Goal: Information Seeking & Learning: Learn about a topic

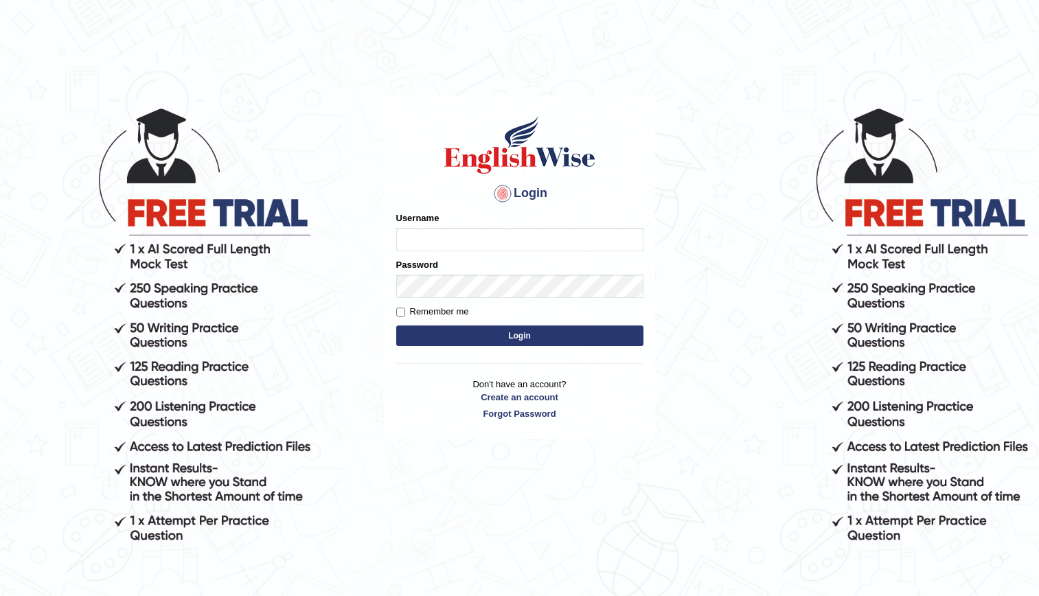
type input "kenia999"
click at [491, 335] on button "Login" at bounding box center [519, 335] width 247 height 21
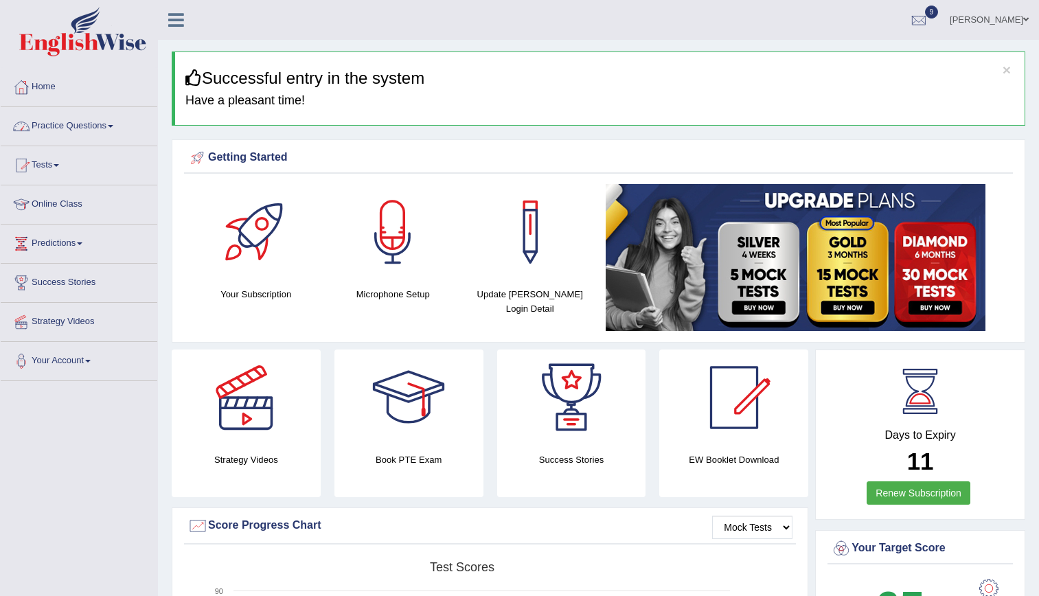
click at [83, 126] on link "Practice Questions" at bounding box center [79, 124] width 157 height 34
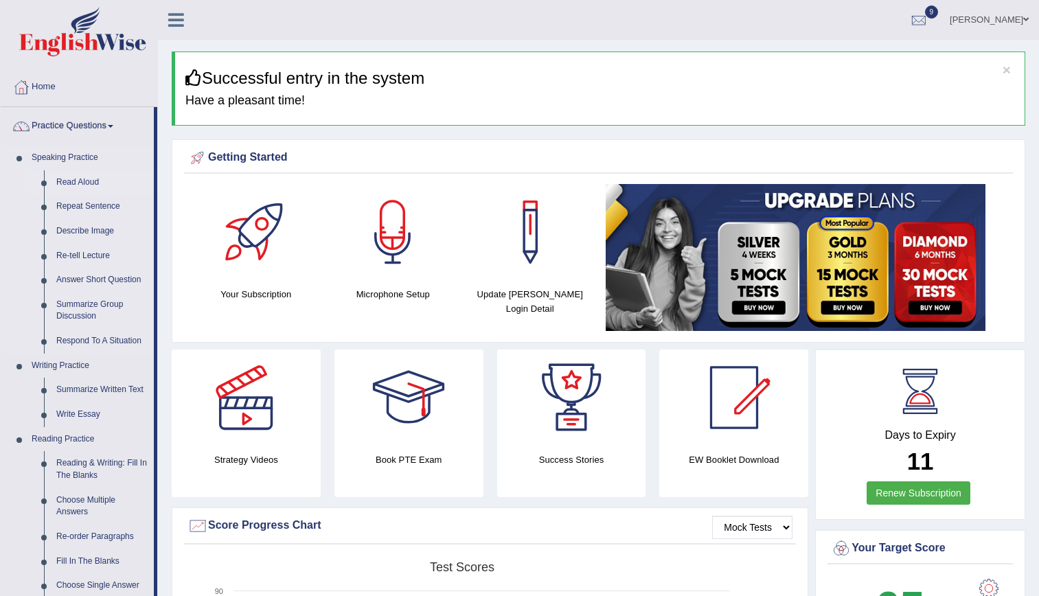
click at [81, 177] on link "Read Aloud" at bounding box center [102, 182] width 104 height 25
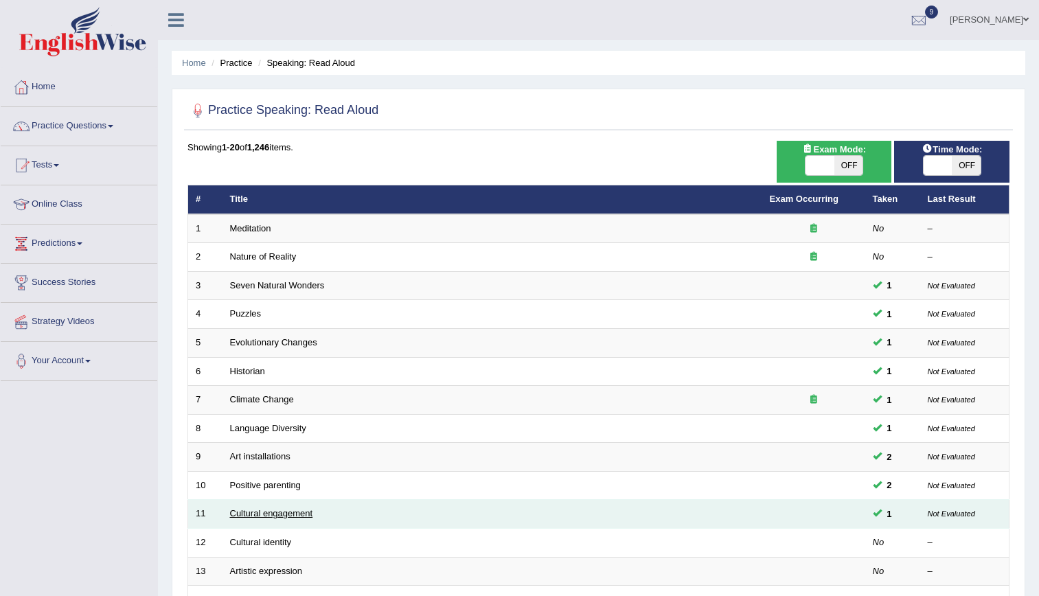
click at [270, 513] on link "Cultural engagement" at bounding box center [271, 513] width 83 height 10
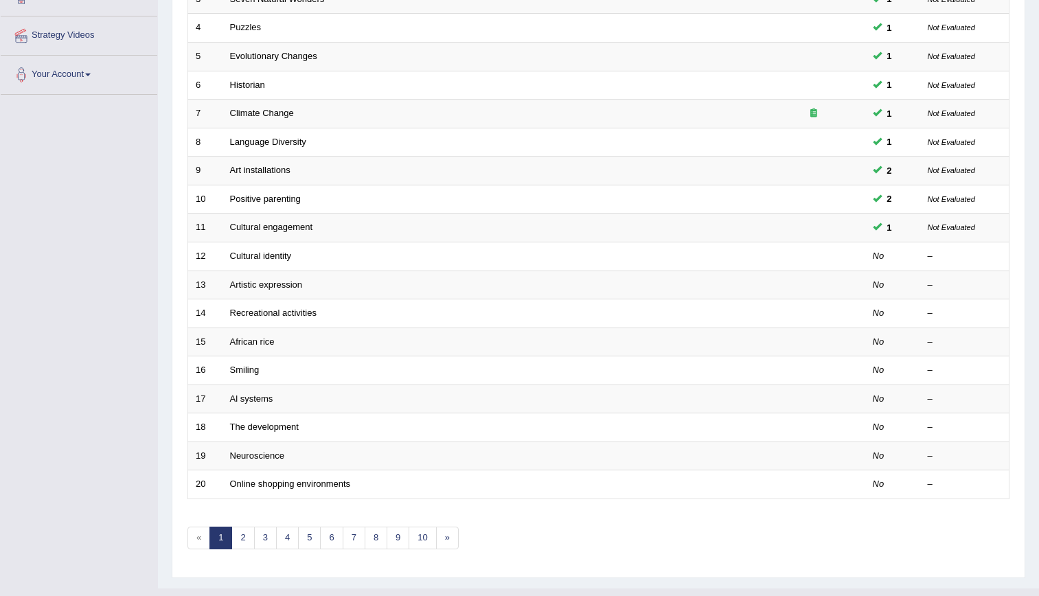
scroll to position [306, 0]
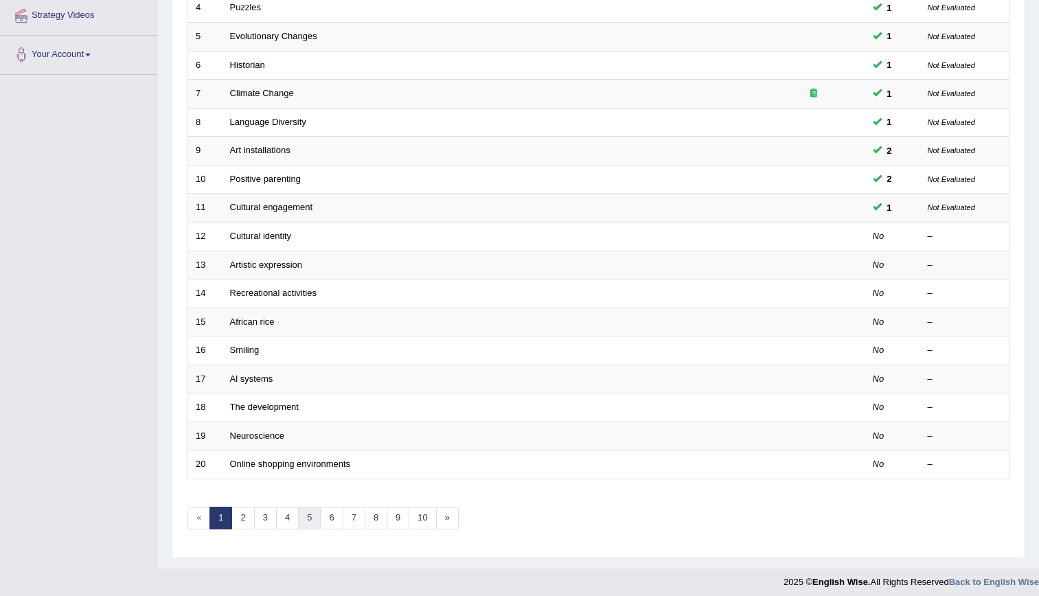
click at [310, 514] on link "5" at bounding box center [309, 518] width 23 height 23
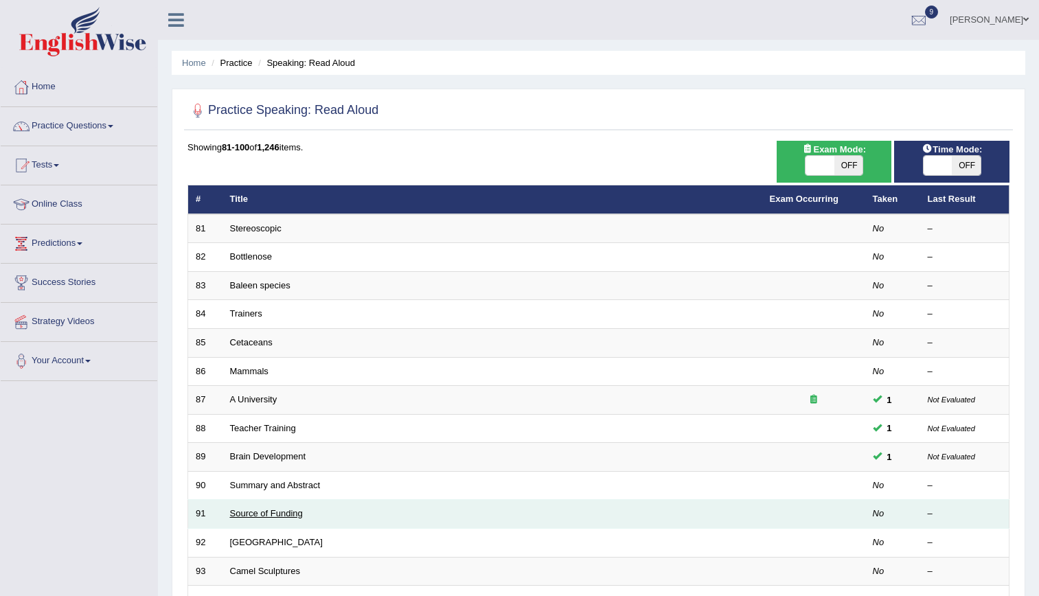
click at [248, 512] on link "Source of Funding" at bounding box center [266, 513] width 73 height 10
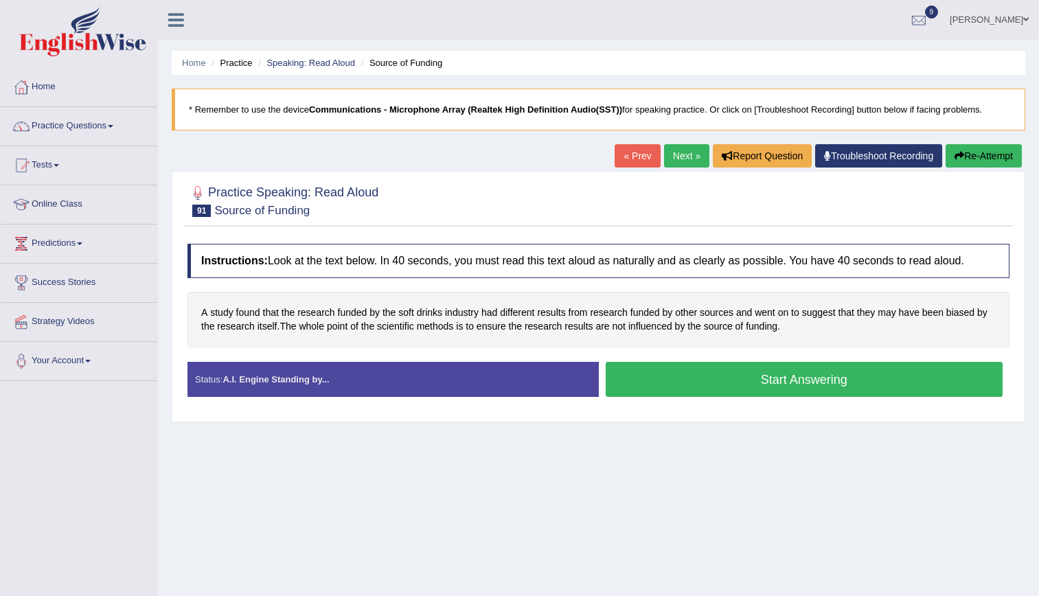
click at [735, 374] on button "Start Answering" at bounding box center [805, 379] width 398 height 35
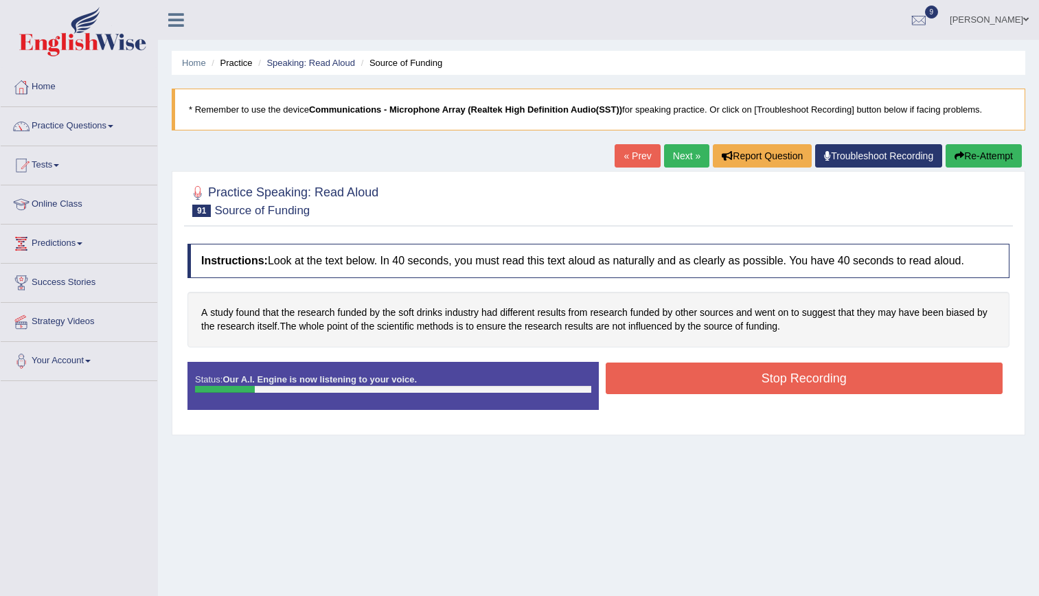
click at [642, 509] on div "Home Practice Speaking: Read Aloud Source of Funding * Remember to use the devi…" at bounding box center [598, 343] width 881 height 687
click at [959, 164] on button "Re-Attempt" at bounding box center [984, 155] width 76 height 23
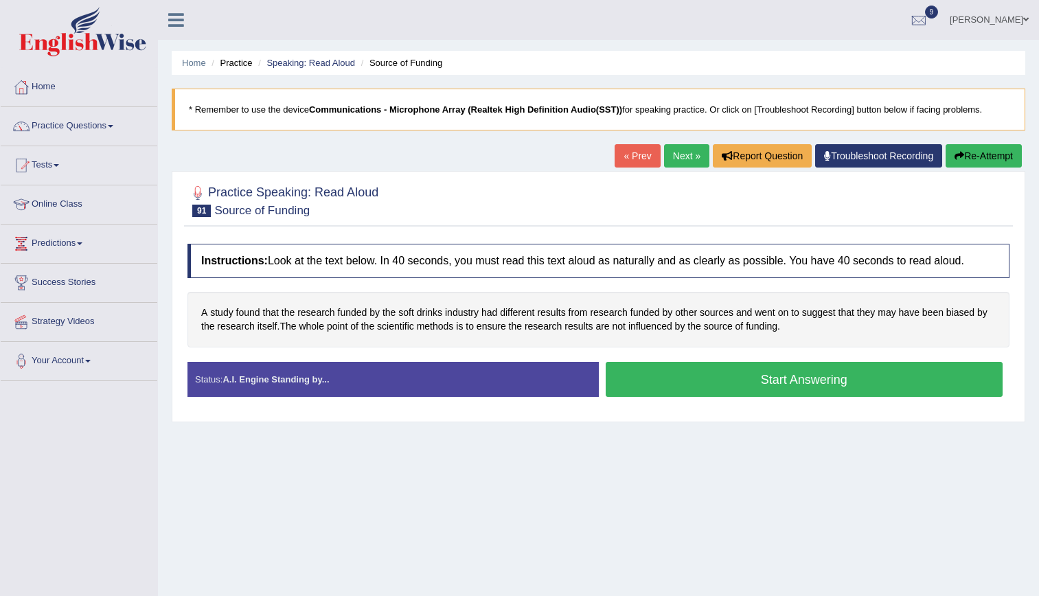
click at [739, 387] on button "Start Answering" at bounding box center [805, 379] width 398 height 35
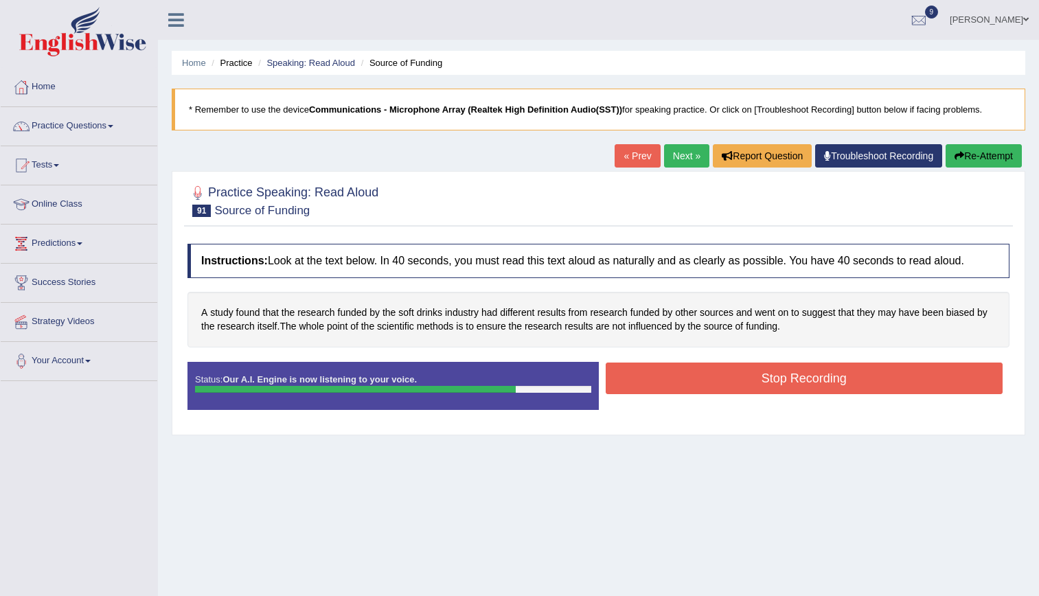
click at [739, 387] on button "Stop Recording" at bounding box center [805, 379] width 398 height 32
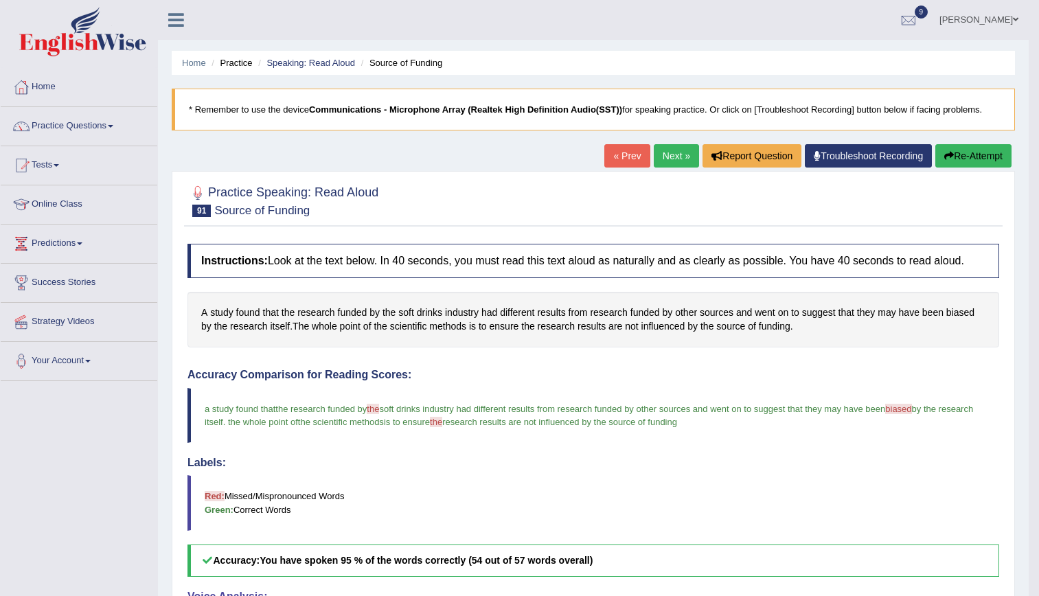
click at [674, 157] on link "Next »" at bounding box center [676, 155] width 45 height 23
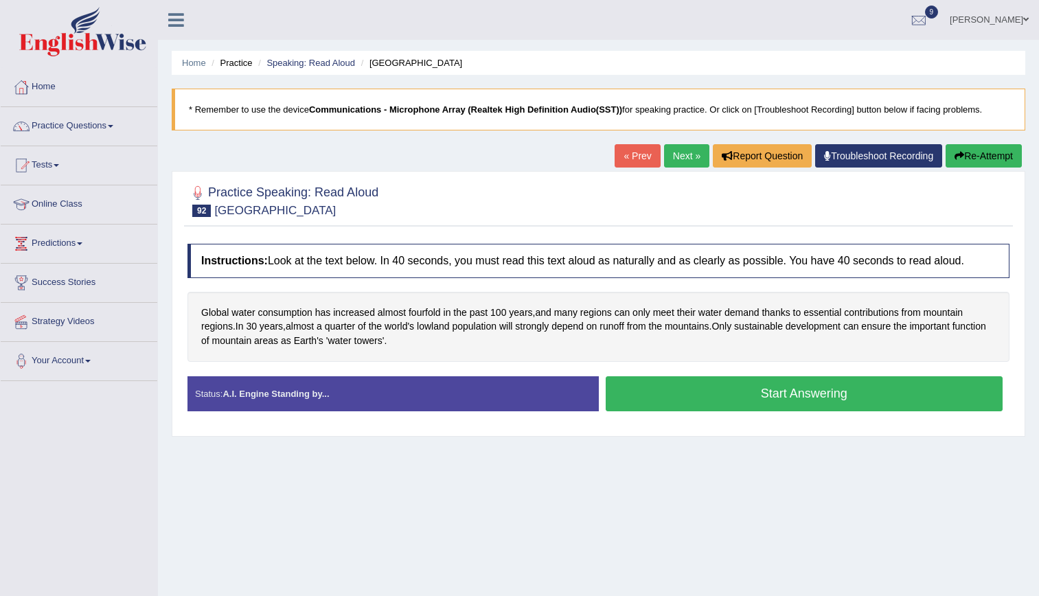
click at [707, 383] on button "Start Answering" at bounding box center [805, 393] width 398 height 35
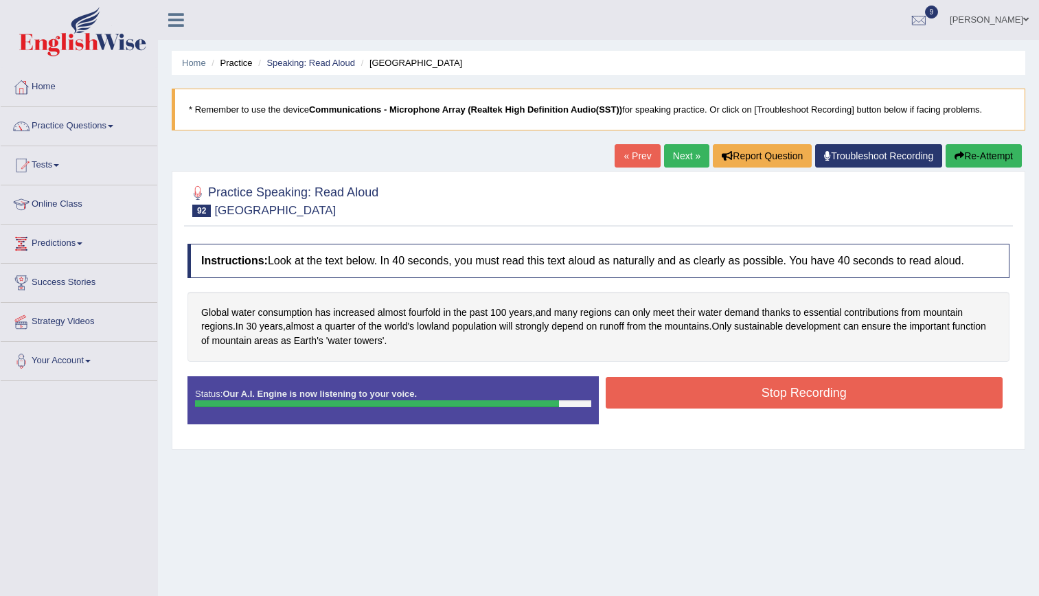
click at [707, 383] on button "Stop Recording" at bounding box center [805, 393] width 398 height 32
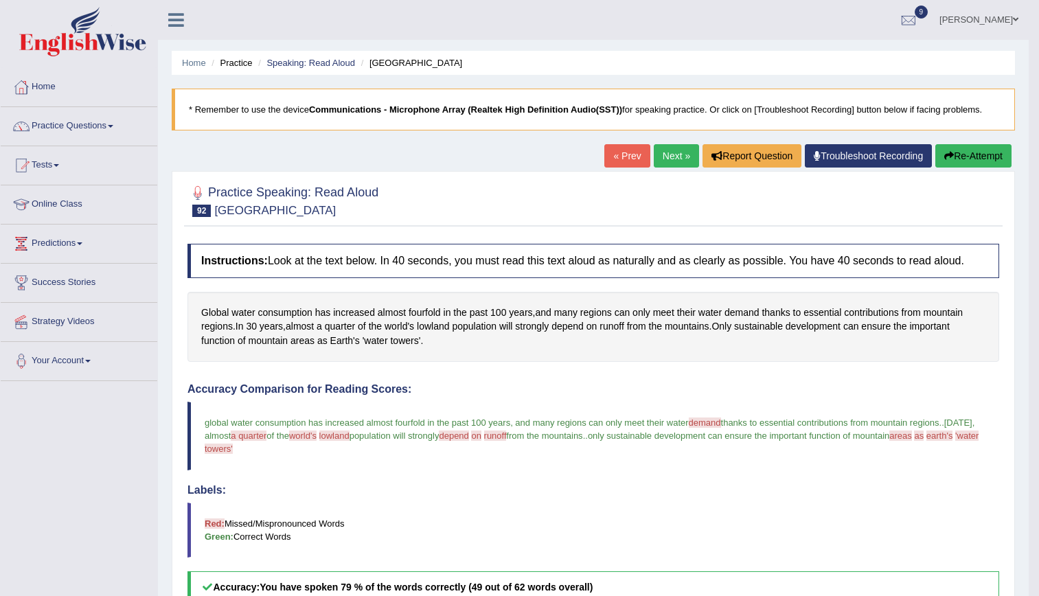
click at [667, 155] on link "Next »" at bounding box center [676, 155] width 45 height 23
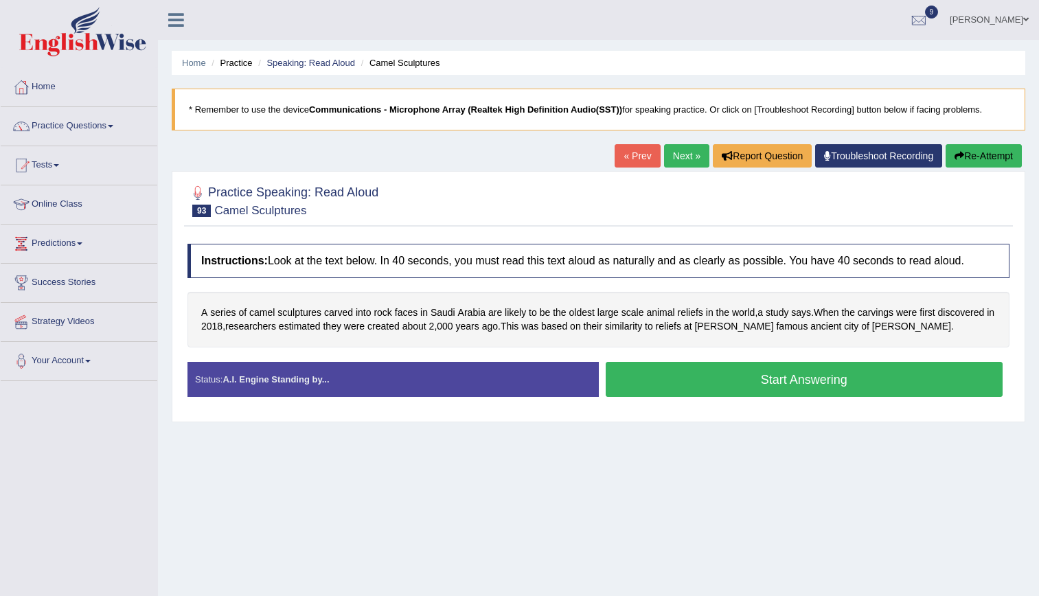
click at [714, 395] on button "Start Answering" at bounding box center [805, 379] width 398 height 35
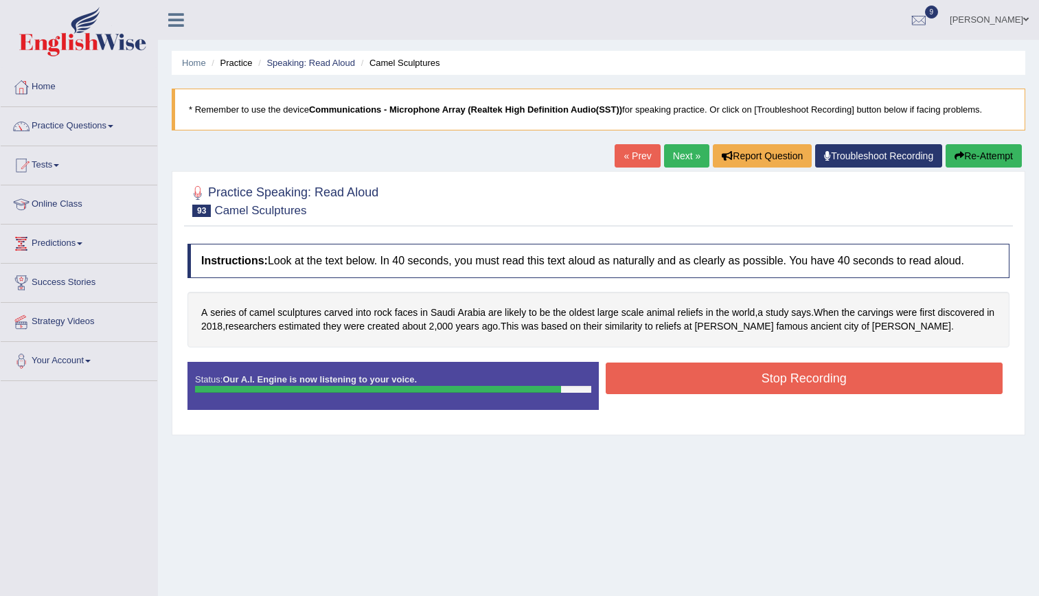
click at [692, 160] on link "Next »" at bounding box center [686, 155] width 45 height 23
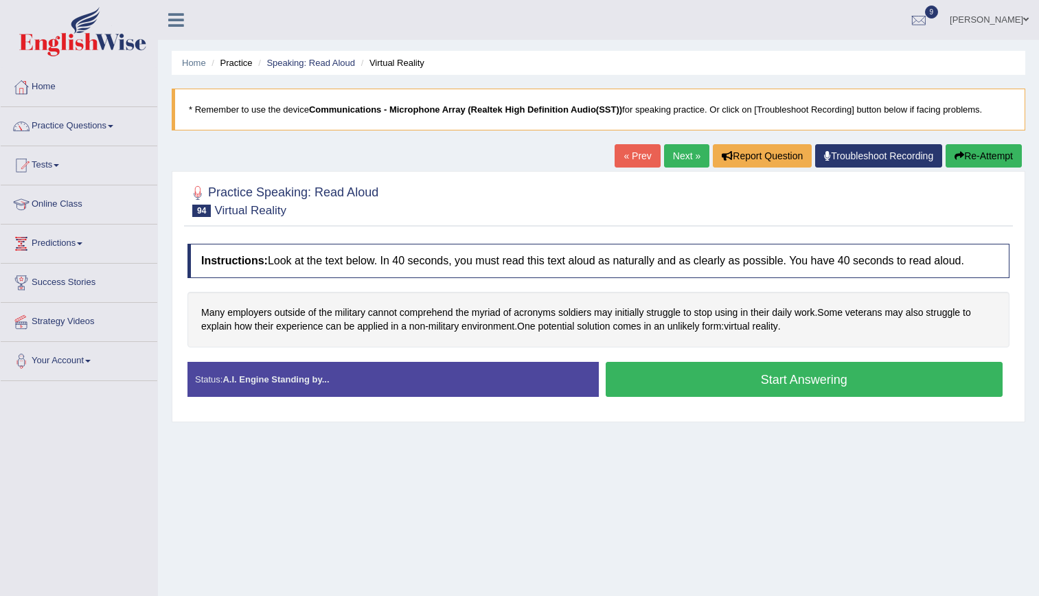
click at [352, 379] on div "Status: A.I. Engine Standing by..." at bounding box center [392, 379] width 411 height 35
click at [641, 386] on button "Start Answering" at bounding box center [805, 379] width 398 height 35
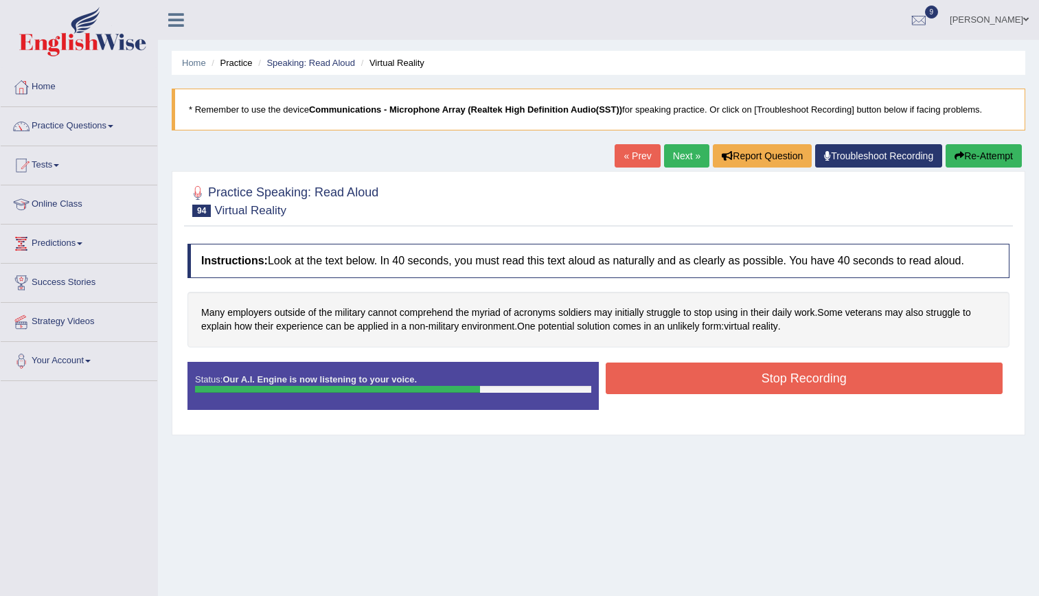
click at [641, 386] on button "Stop Recording" at bounding box center [805, 379] width 398 height 32
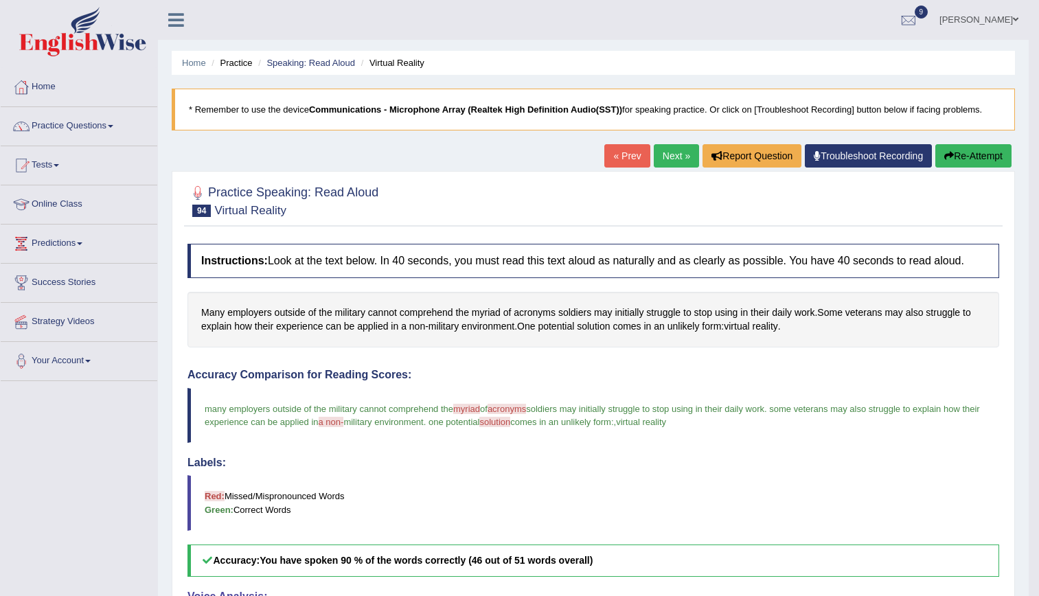
click at [679, 156] on link "Next »" at bounding box center [676, 155] width 45 height 23
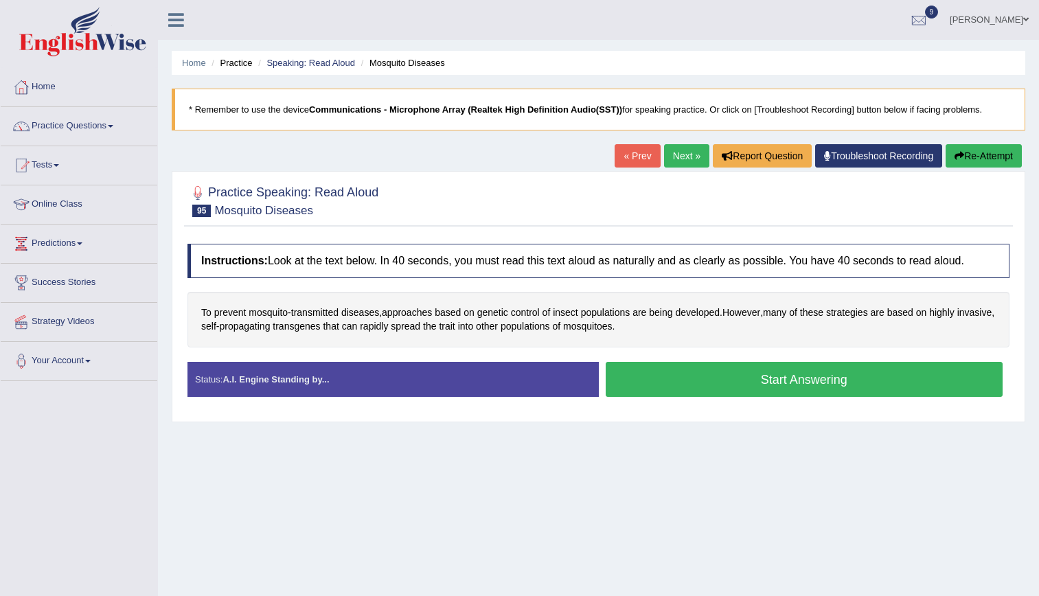
click at [708, 372] on button "Start Answering" at bounding box center [805, 379] width 398 height 35
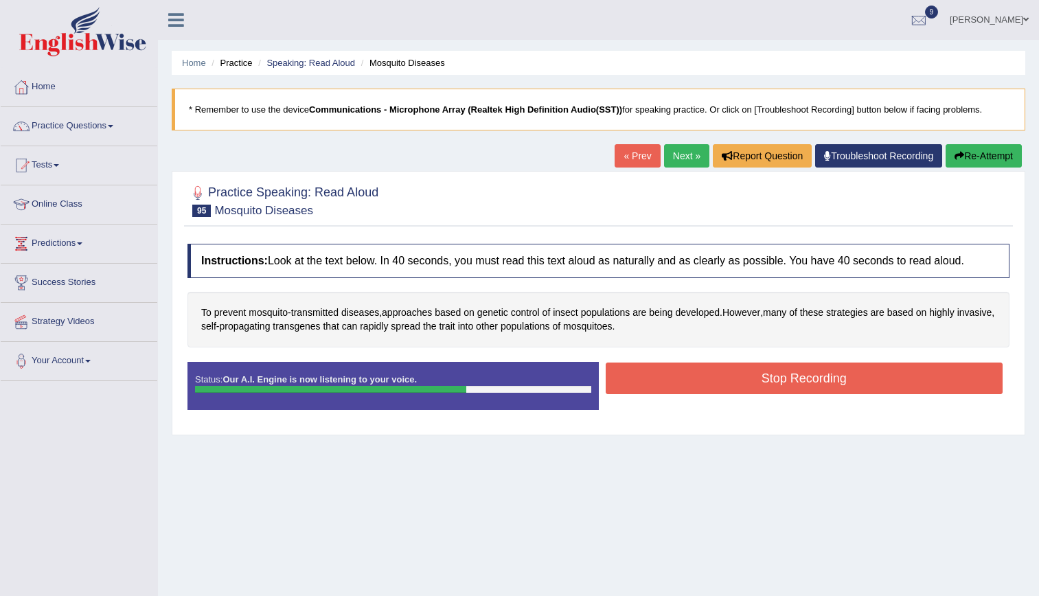
click at [708, 372] on button "Stop Recording" at bounding box center [805, 379] width 398 height 32
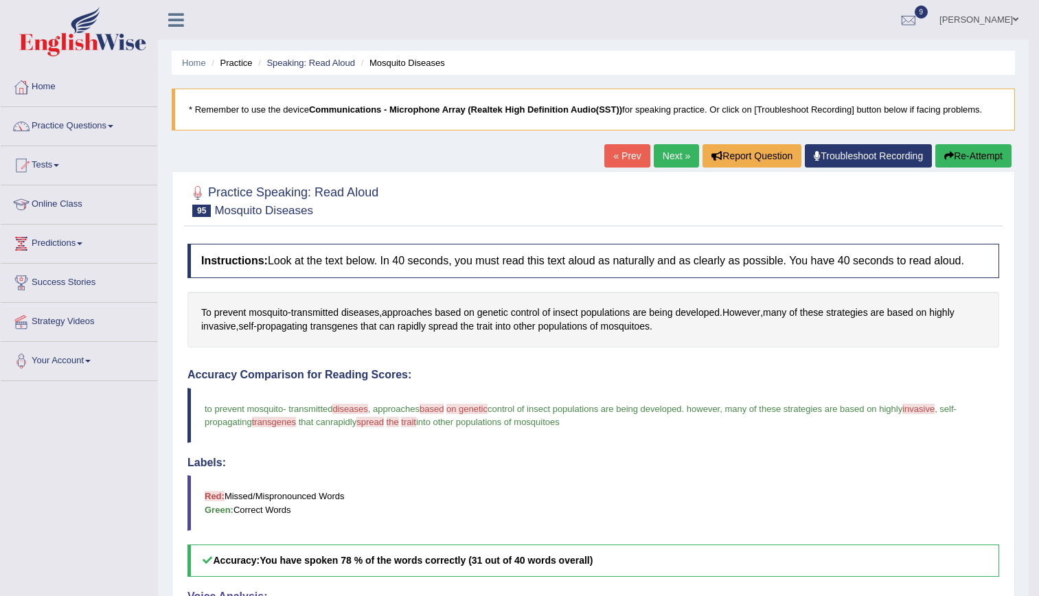
click at [672, 148] on link "Next »" at bounding box center [676, 155] width 45 height 23
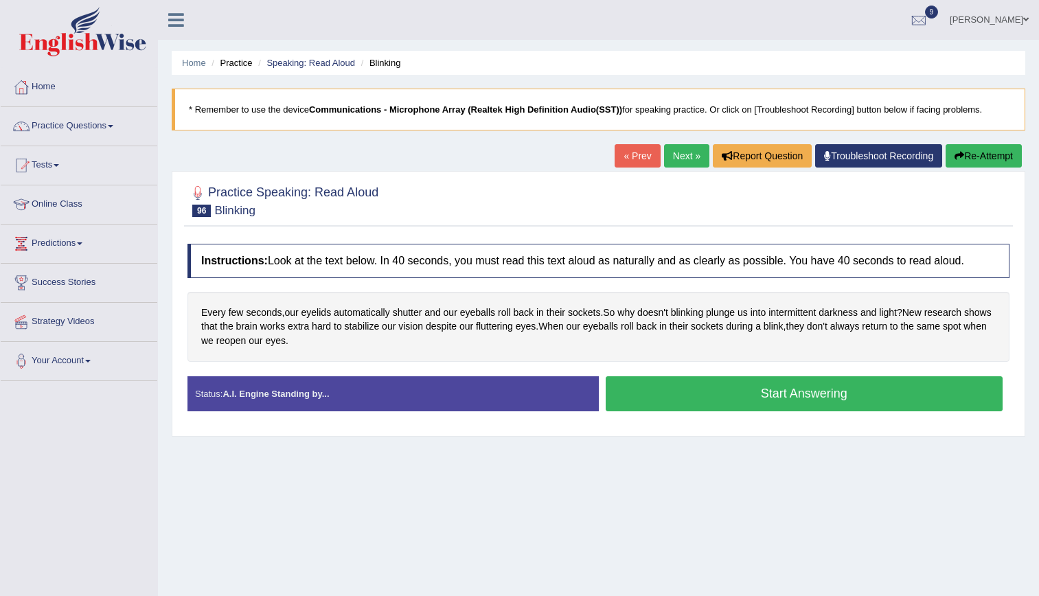
click at [755, 398] on button "Start Answering" at bounding box center [805, 393] width 398 height 35
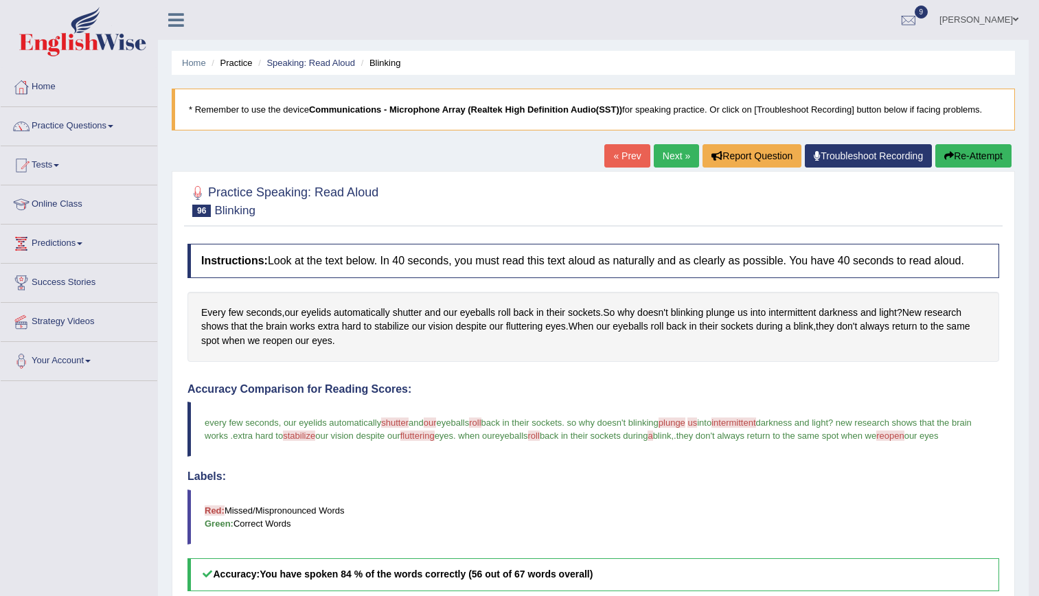
click at [670, 153] on link "Next »" at bounding box center [676, 155] width 45 height 23
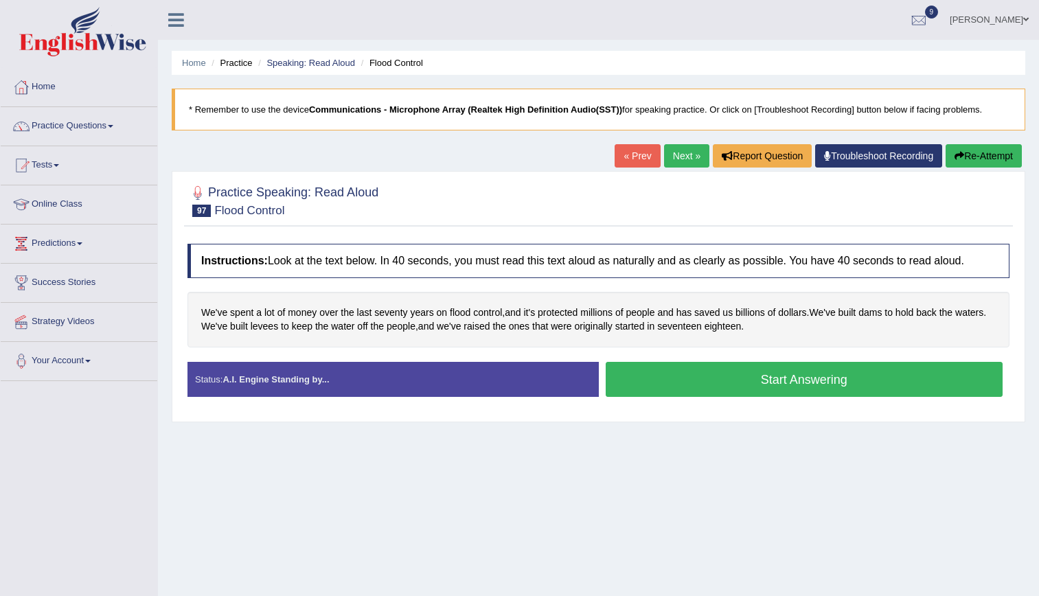
click at [729, 383] on button "Start Answering" at bounding box center [805, 379] width 398 height 35
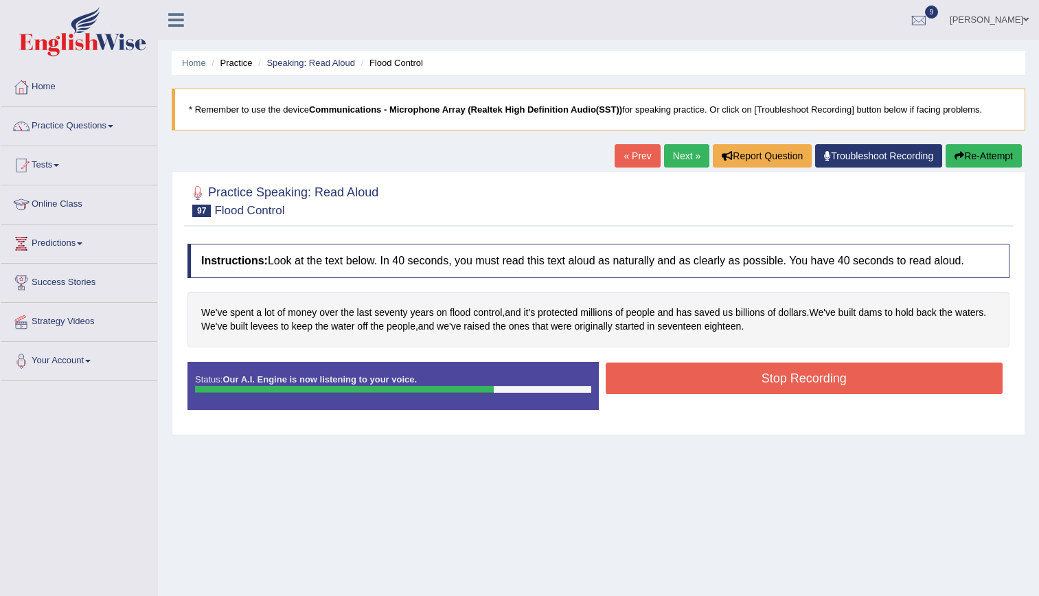
click at [729, 383] on button "Stop Recording" at bounding box center [805, 379] width 398 height 32
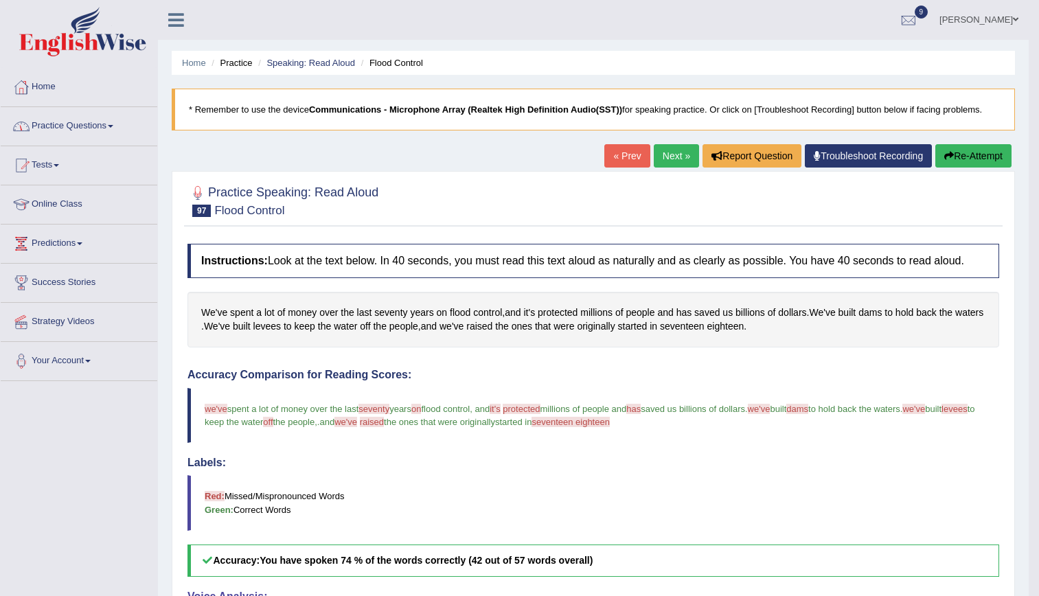
click at [83, 129] on link "Practice Questions" at bounding box center [79, 124] width 157 height 34
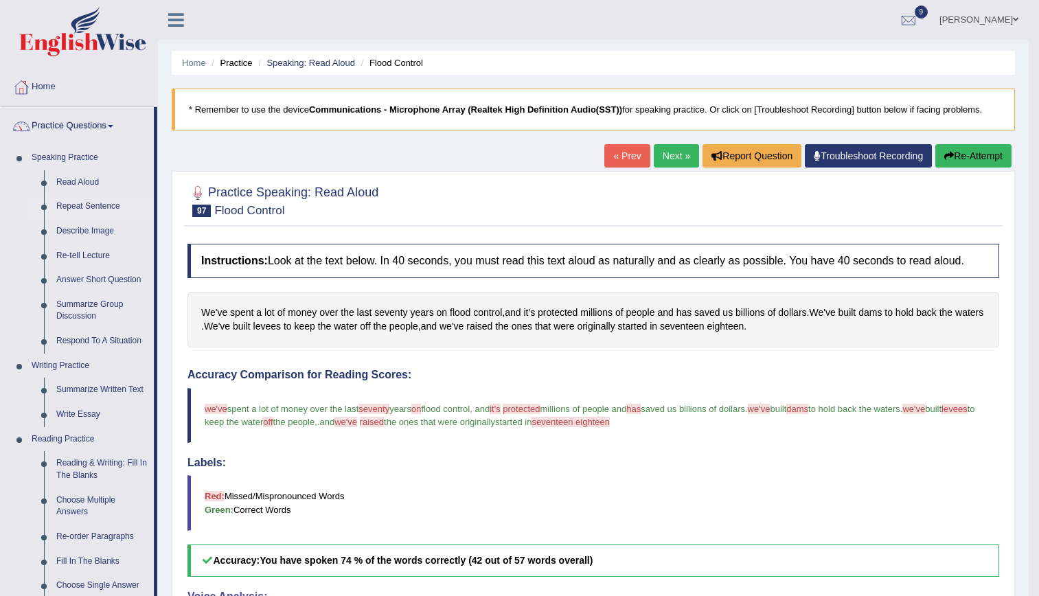
click at [100, 207] on link "Repeat Sentence" at bounding box center [102, 206] width 104 height 25
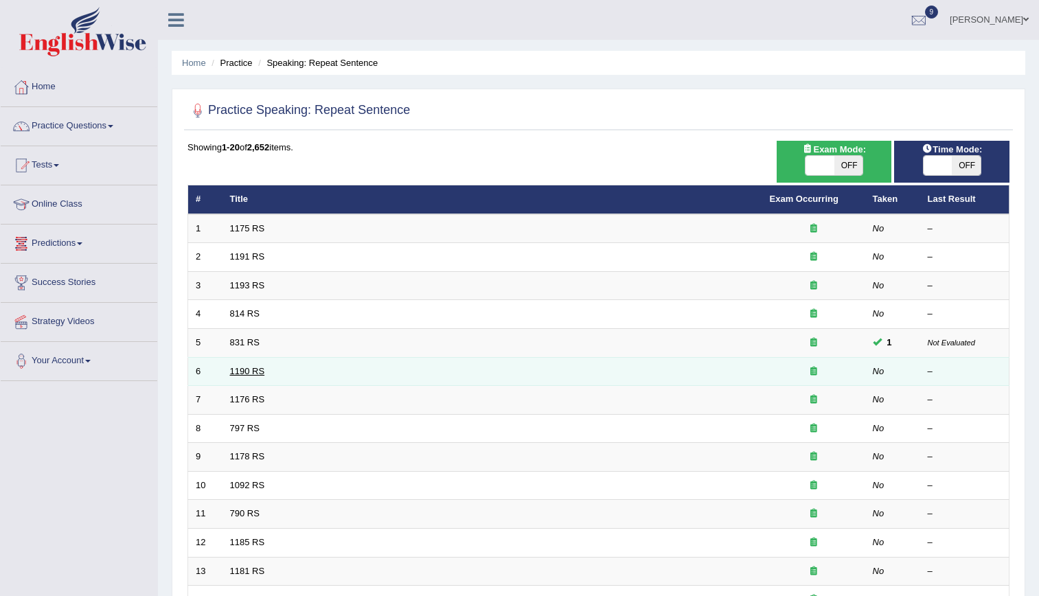
click at [243, 369] on link "1190 RS" at bounding box center [247, 371] width 35 height 10
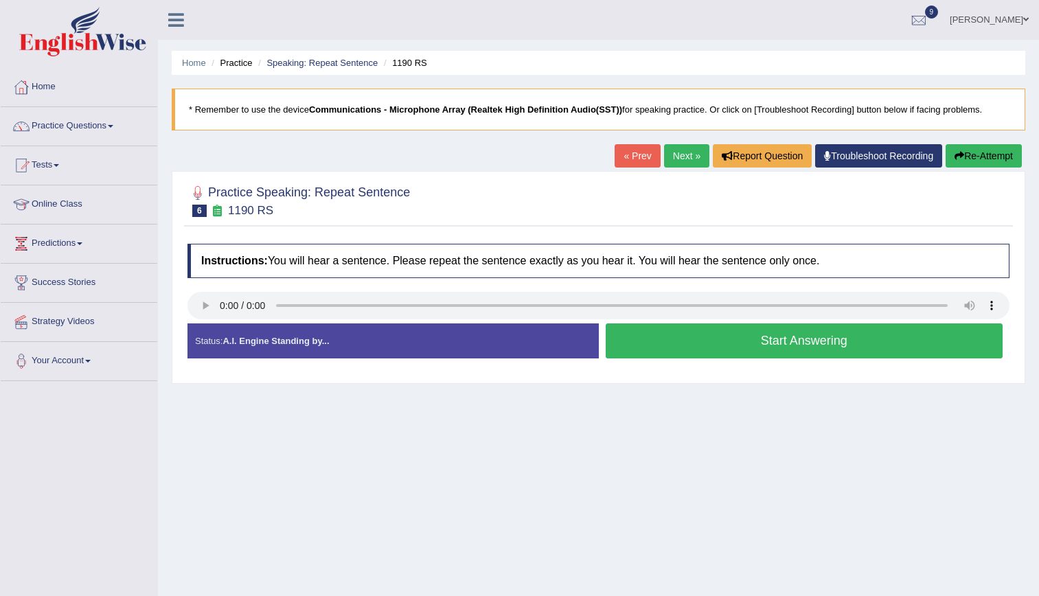
click at [676, 165] on link "Next »" at bounding box center [686, 155] width 45 height 23
click at [710, 345] on button "Start Answering" at bounding box center [805, 340] width 398 height 35
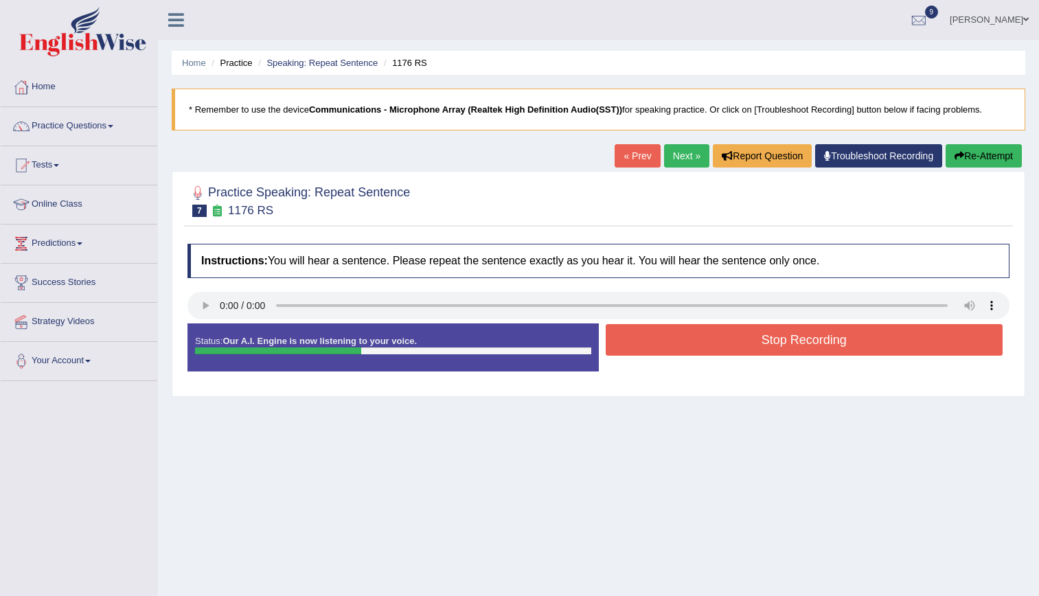
click at [957, 159] on icon "button" at bounding box center [959, 156] width 10 height 10
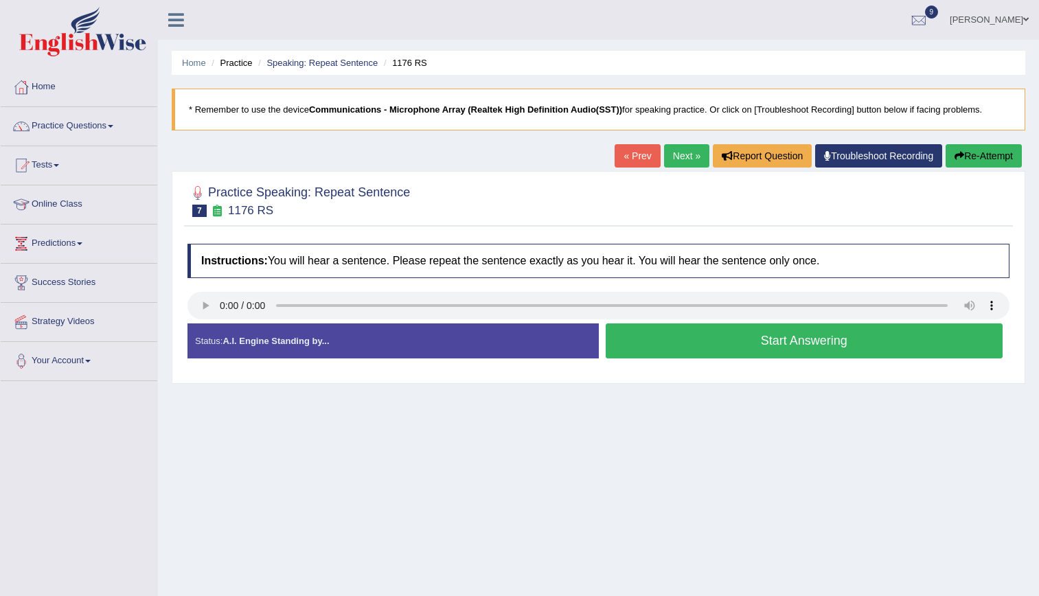
click at [740, 341] on button "Start Answering" at bounding box center [805, 340] width 398 height 35
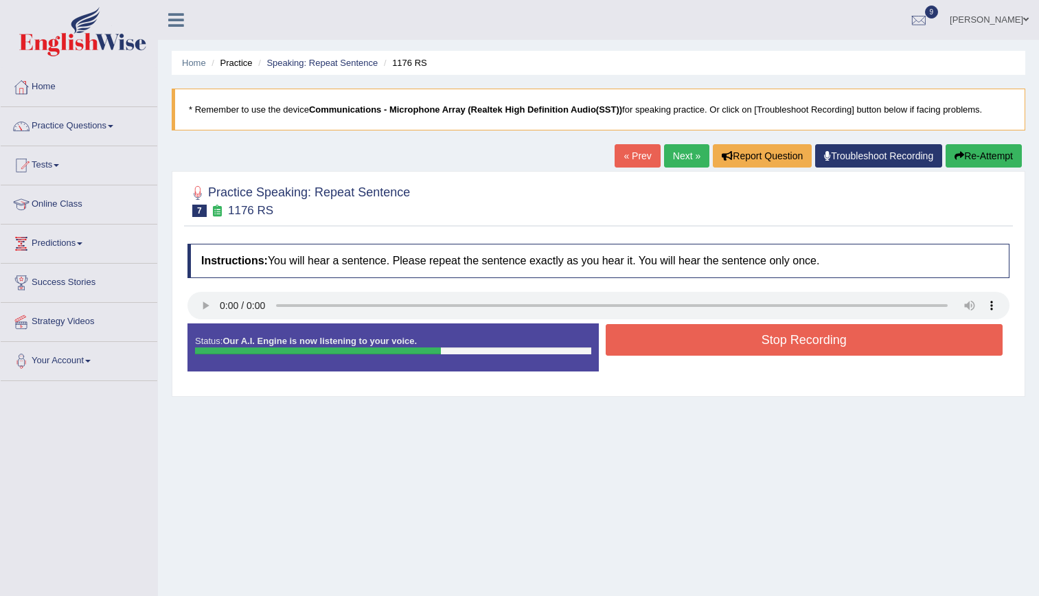
click at [740, 341] on button "Stop Recording" at bounding box center [805, 340] width 398 height 32
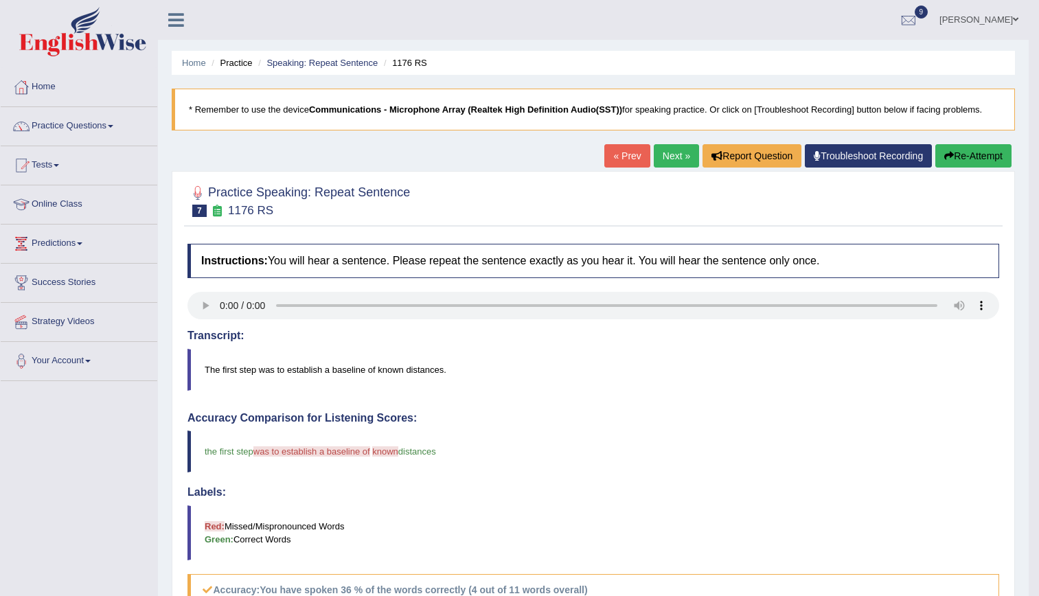
click at [669, 163] on link "Next »" at bounding box center [676, 155] width 45 height 23
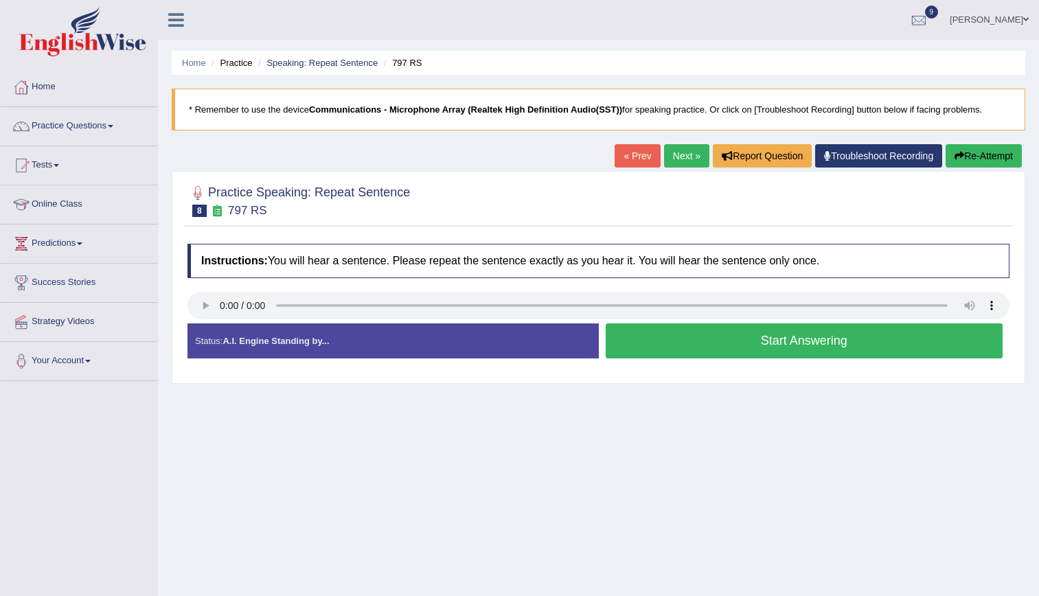
click at [735, 335] on button "Start Answering" at bounding box center [805, 340] width 398 height 35
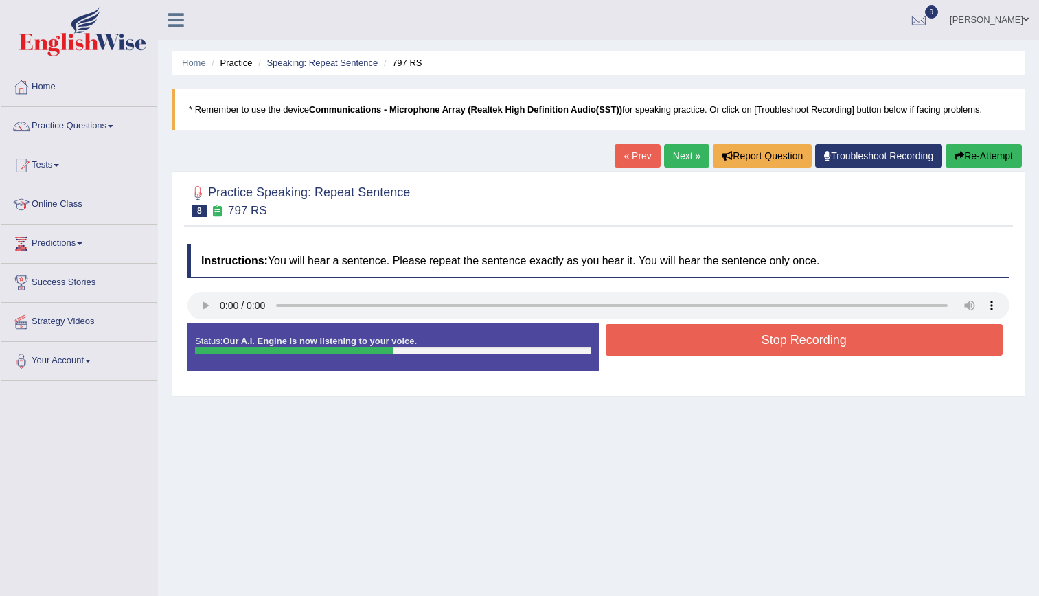
click at [735, 335] on button "Stop Recording" at bounding box center [805, 340] width 398 height 32
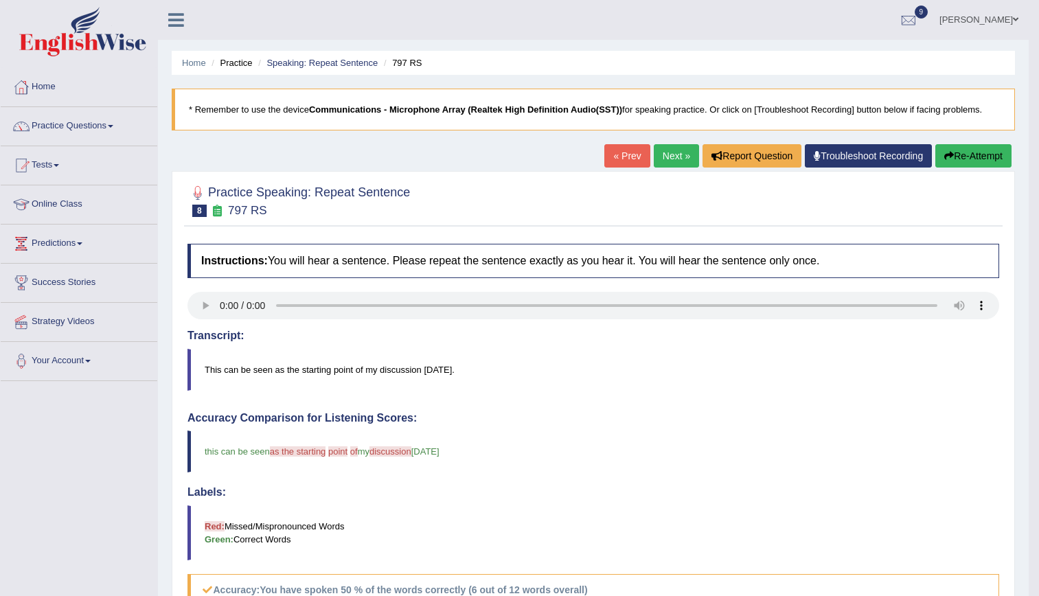
click at [672, 159] on link "Next »" at bounding box center [676, 155] width 45 height 23
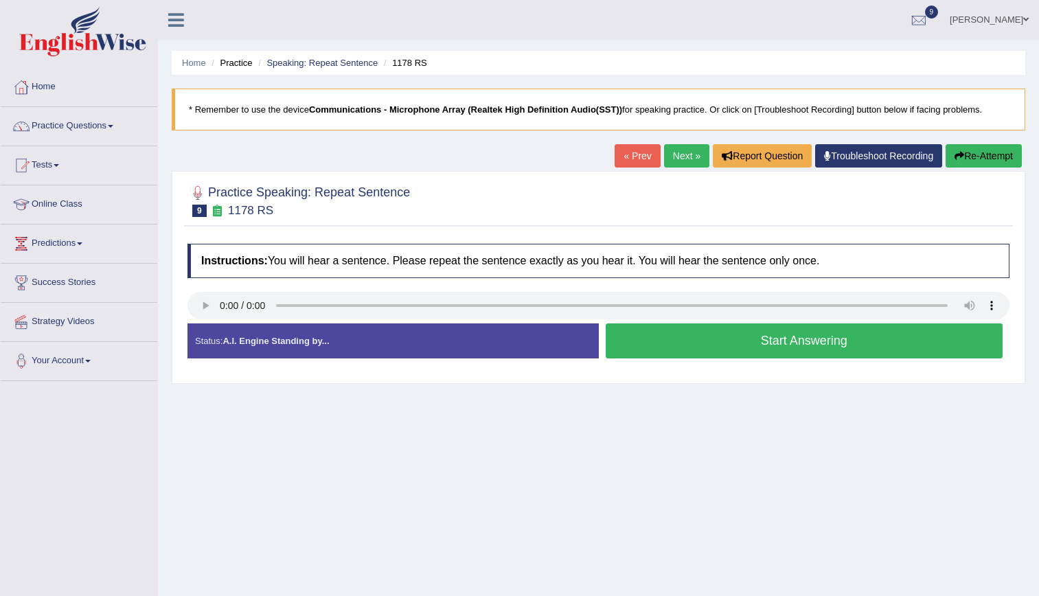
click at [710, 336] on button "Start Answering" at bounding box center [805, 340] width 398 height 35
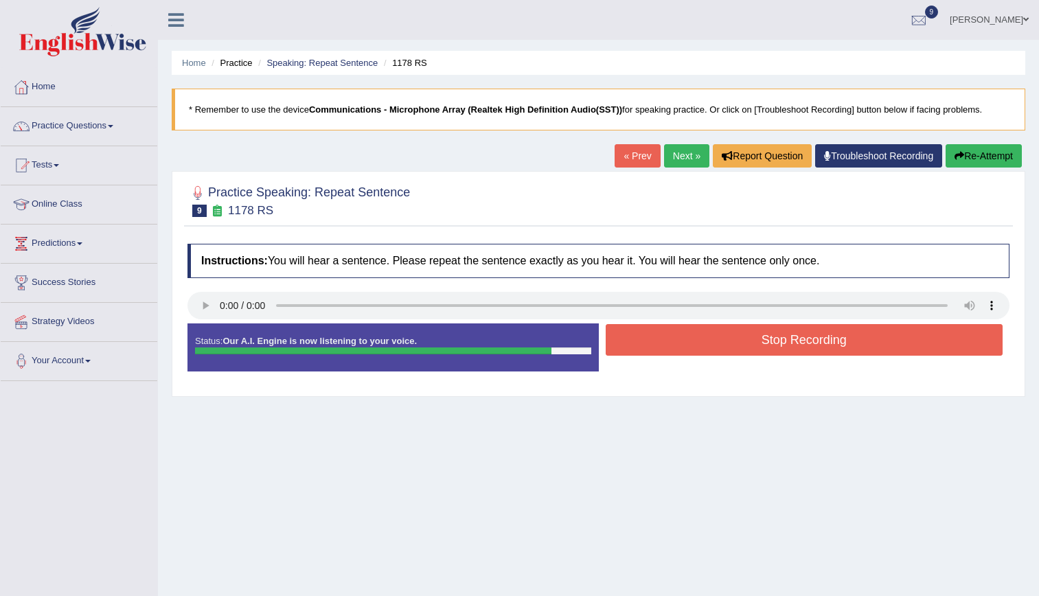
click at [664, 336] on button "Stop Recording" at bounding box center [805, 340] width 398 height 32
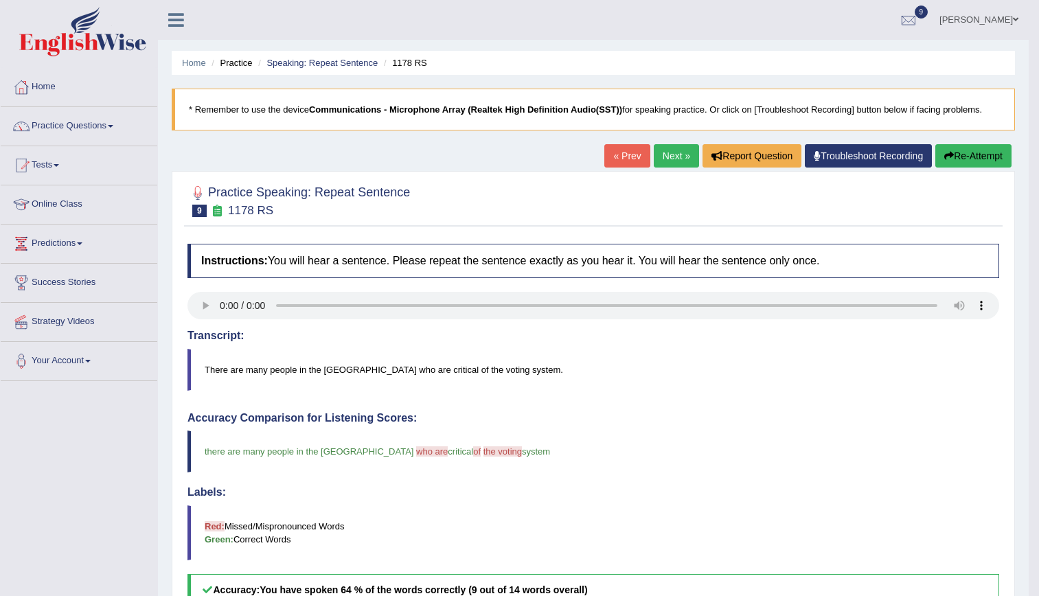
click at [672, 149] on link "Next »" at bounding box center [676, 155] width 45 height 23
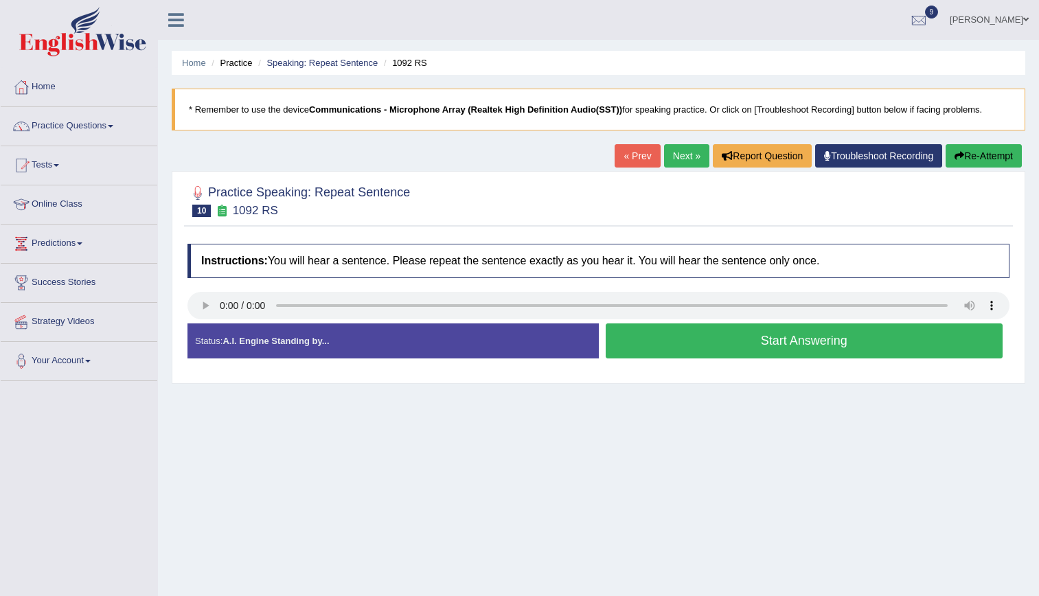
click at [773, 343] on button "Start Answering" at bounding box center [805, 340] width 398 height 35
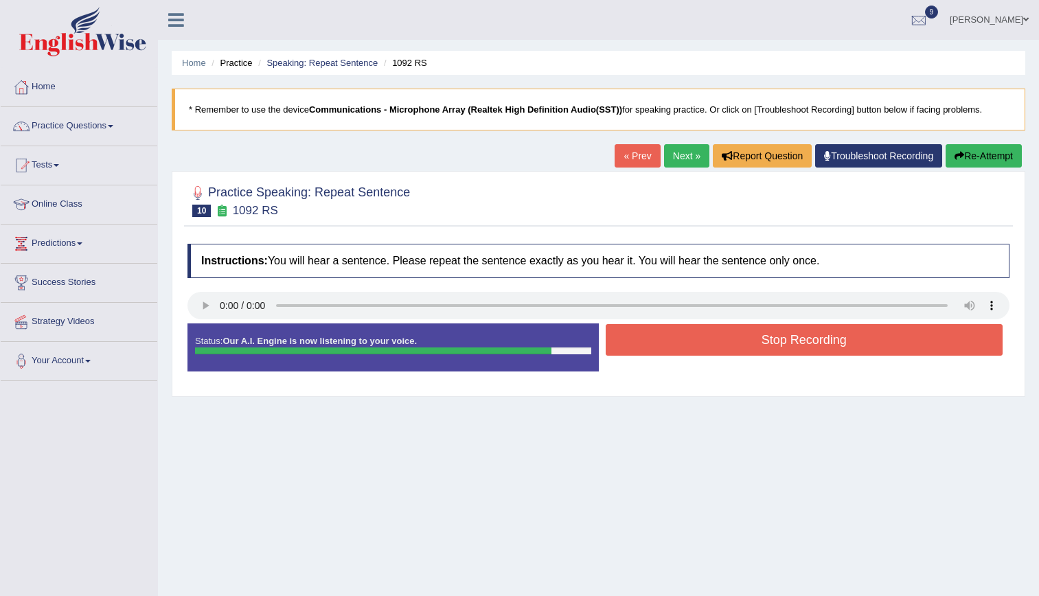
click at [773, 343] on button "Stop Recording" at bounding box center [805, 340] width 398 height 32
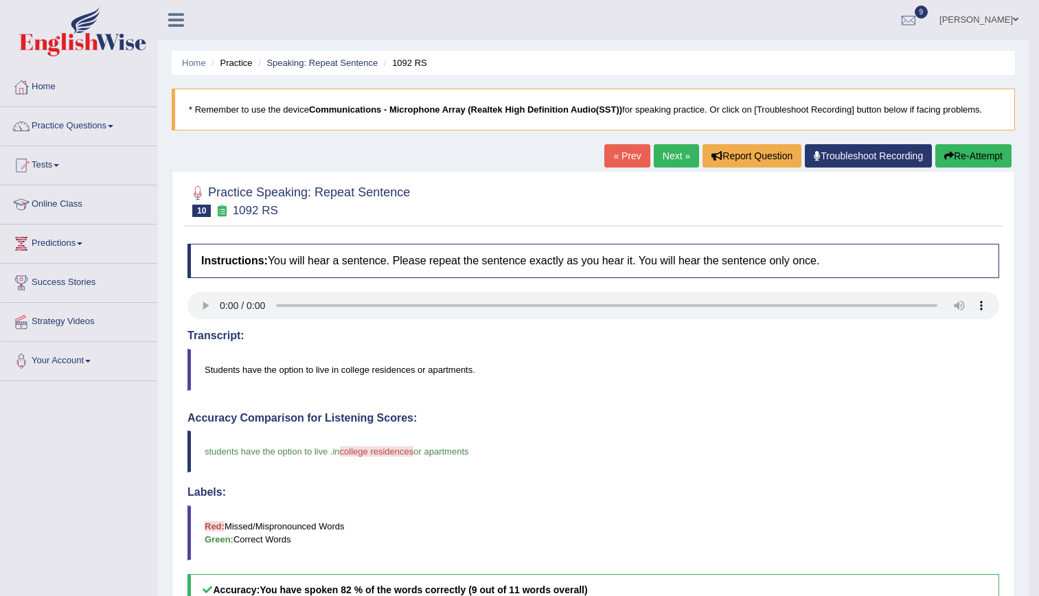
click at [680, 152] on link "Next »" at bounding box center [676, 155] width 45 height 23
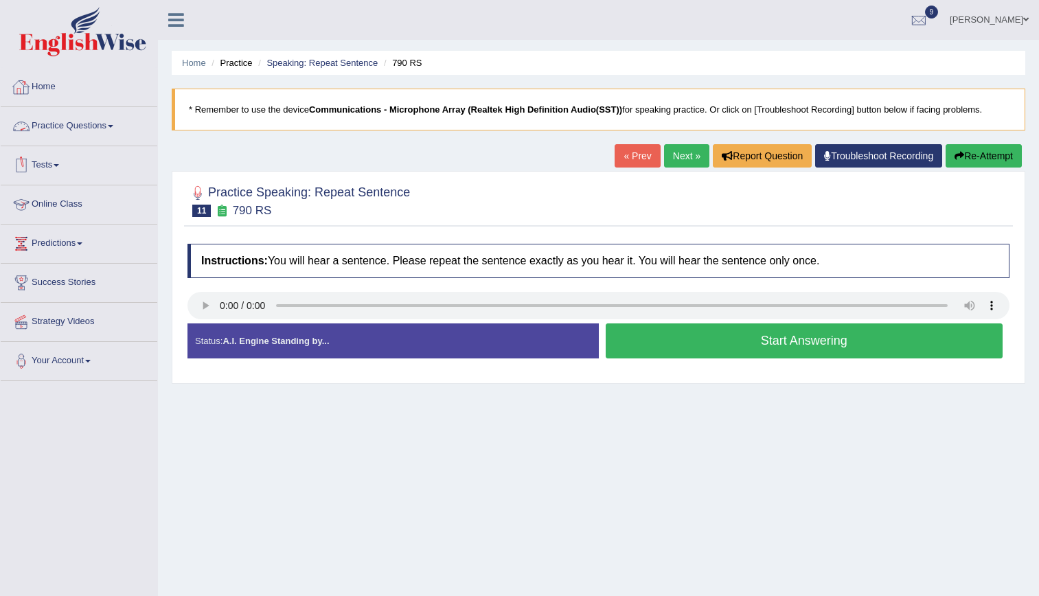
click at [87, 114] on link "Practice Questions" at bounding box center [79, 124] width 157 height 34
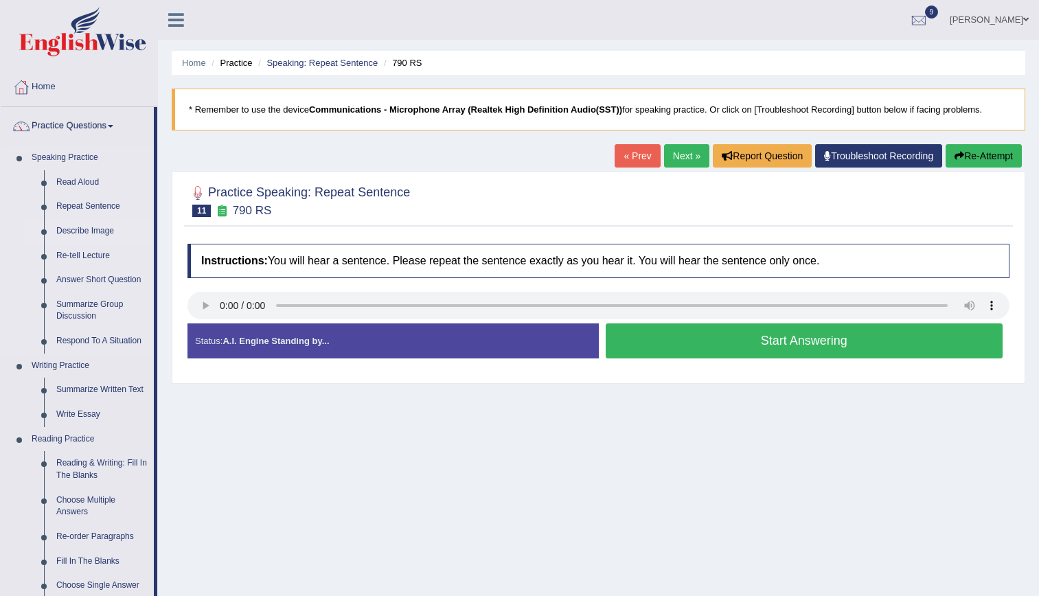
click at [87, 223] on link "Describe Image" at bounding box center [102, 231] width 104 height 25
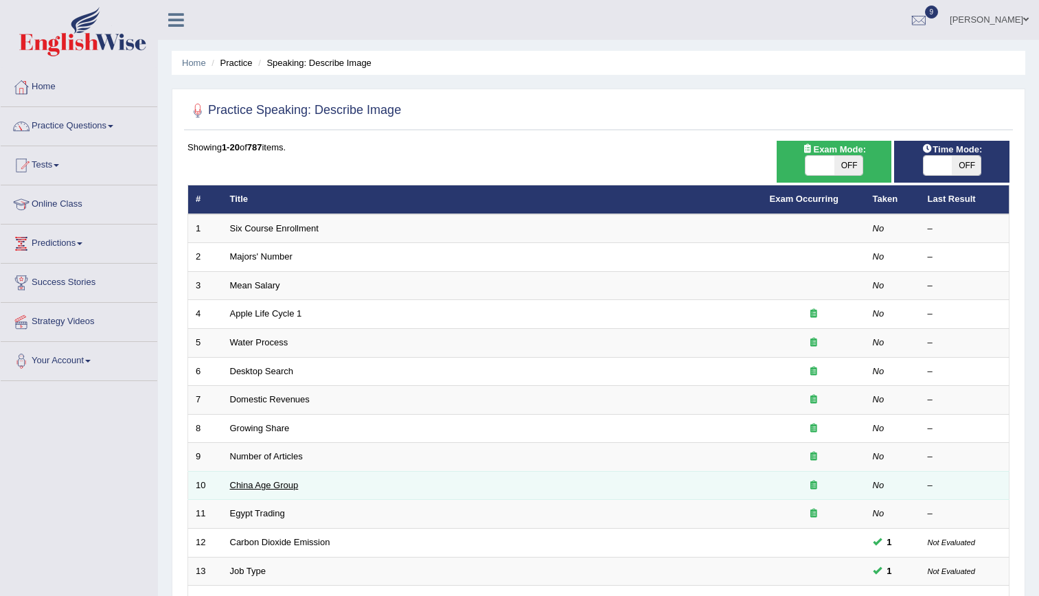
click at [264, 487] on link "China Age Group" at bounding box center [264, 485] width 69 height 10
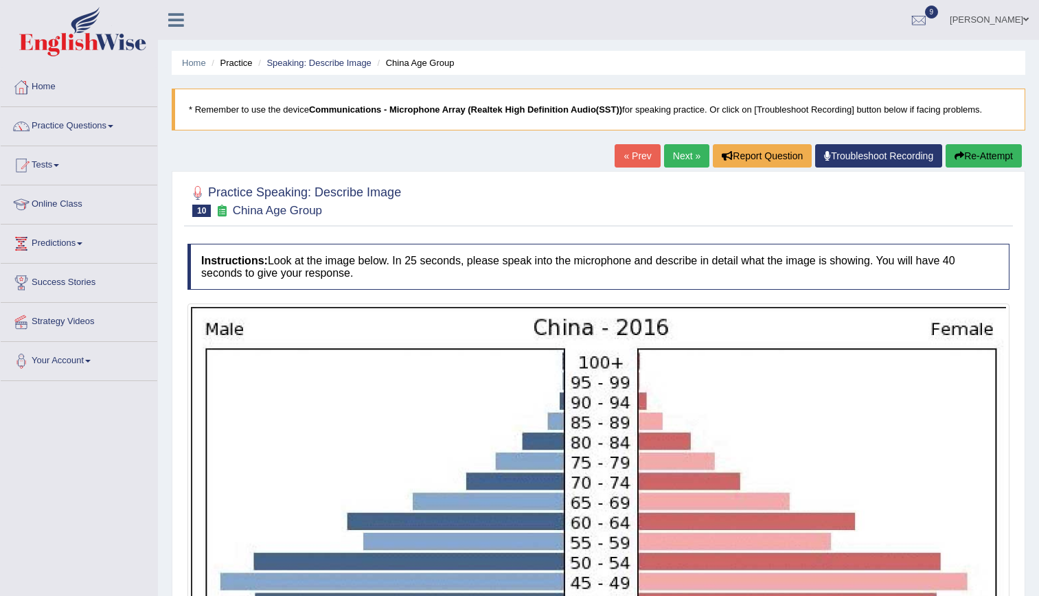
click at [681, 158] on link "Next »" at bounding box center [686, 155] width 45 height 23
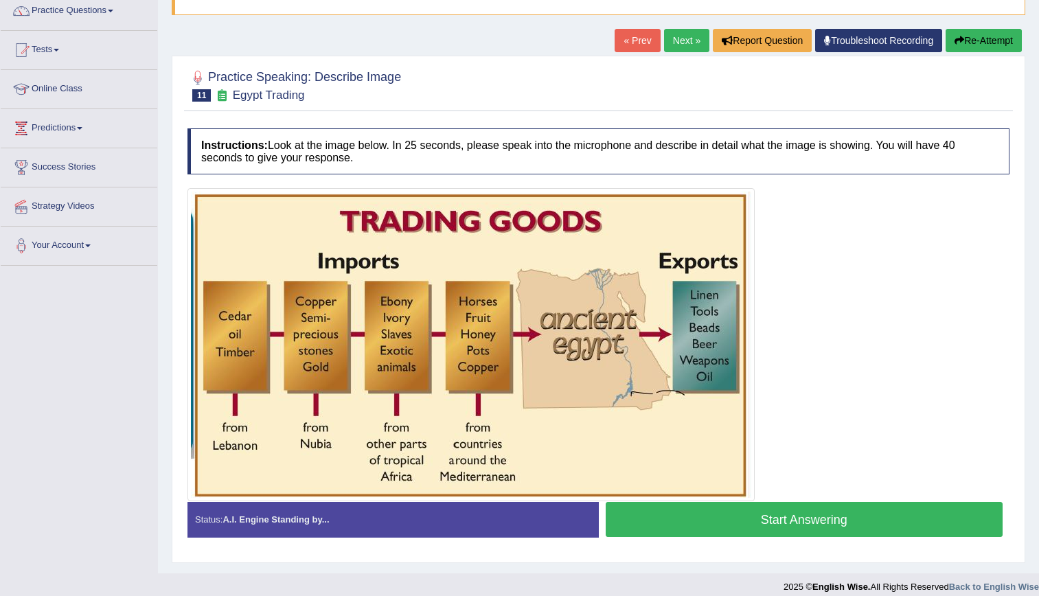
scroll to position [117, 0]
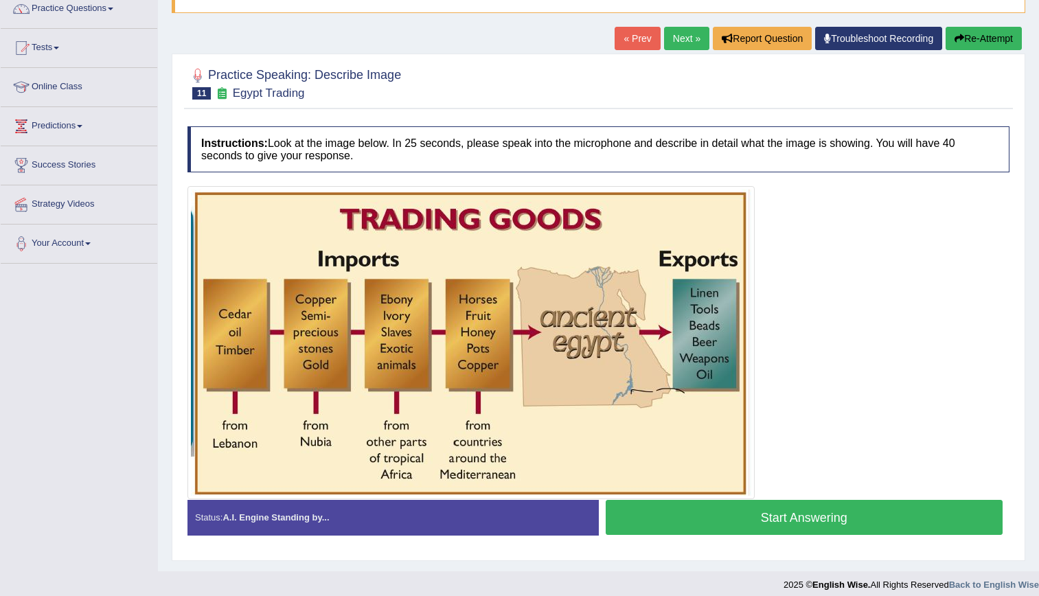
click at [672, 38] on link "Next »" at bounding box center [686, 38] width 45 height 23
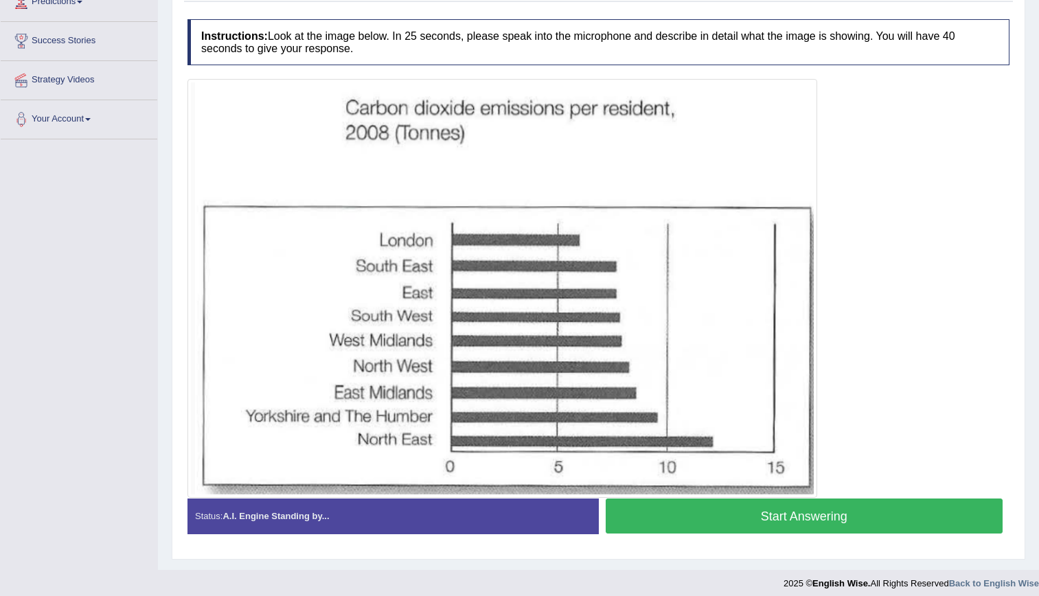
scroll to position [250, 0]
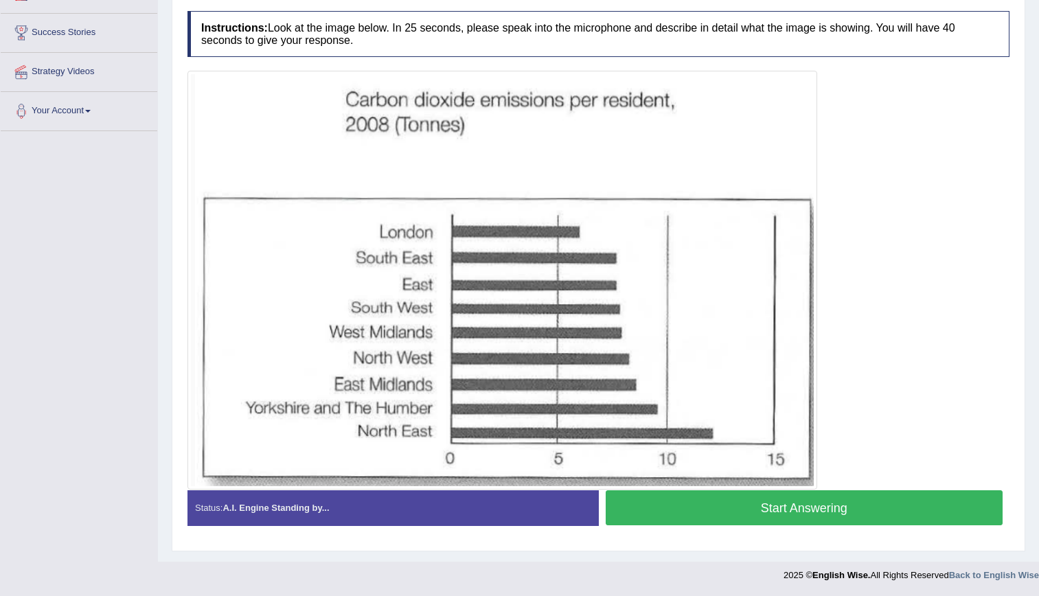
click at [852, 516] on button "Start Answering" at bounding box center [805, 507] width 398 height 35
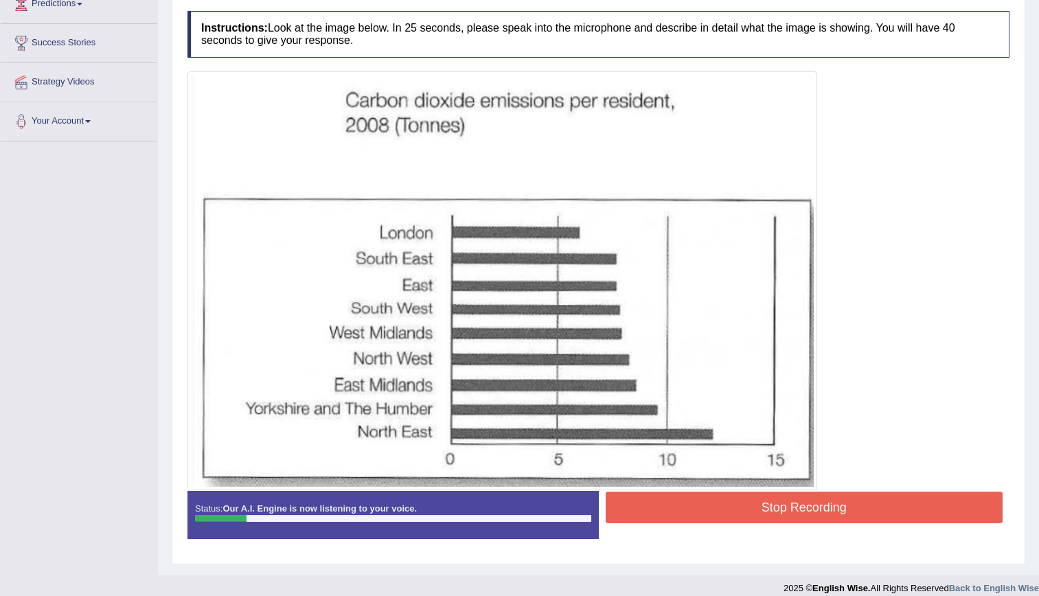
scroll to position [0, 0]
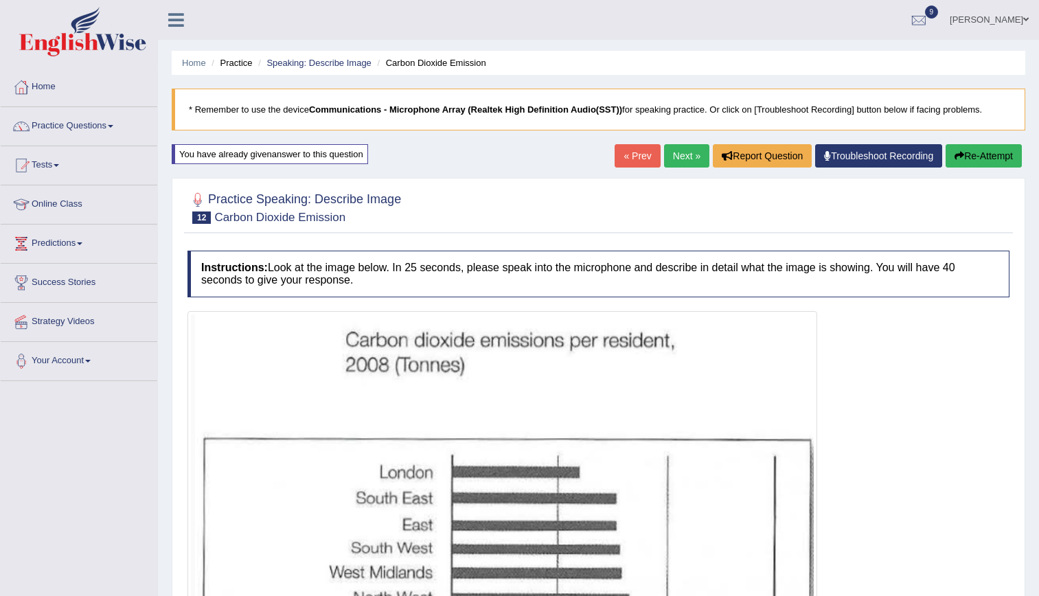
click at [694, 157] on link "Next »" at bounding box center [686, 155] width 45 height 23
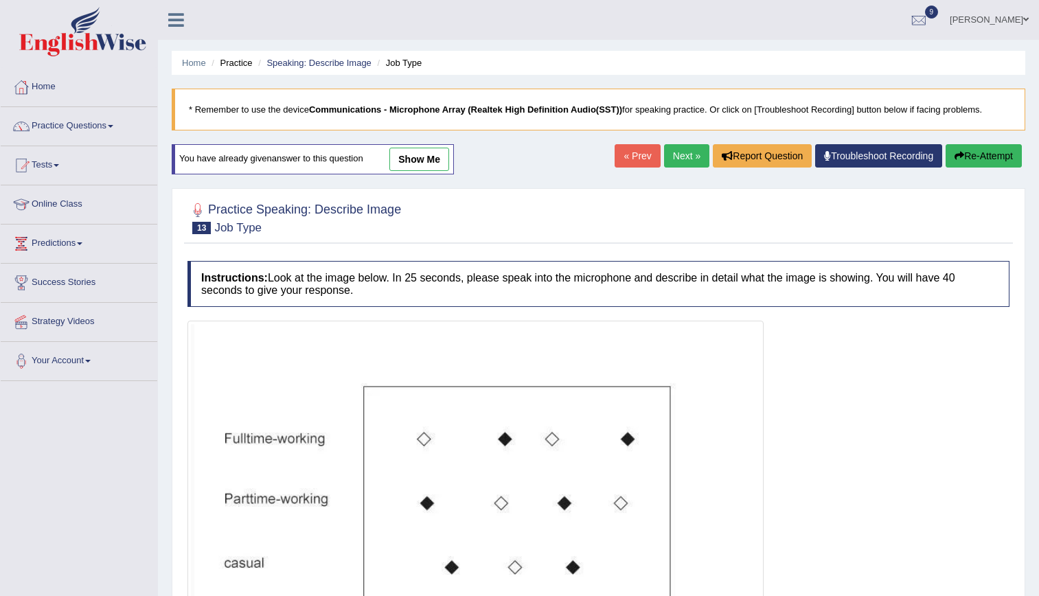
click at [686, 157] on link "Next »" at bounding box center [686, 155] width 45 height 23
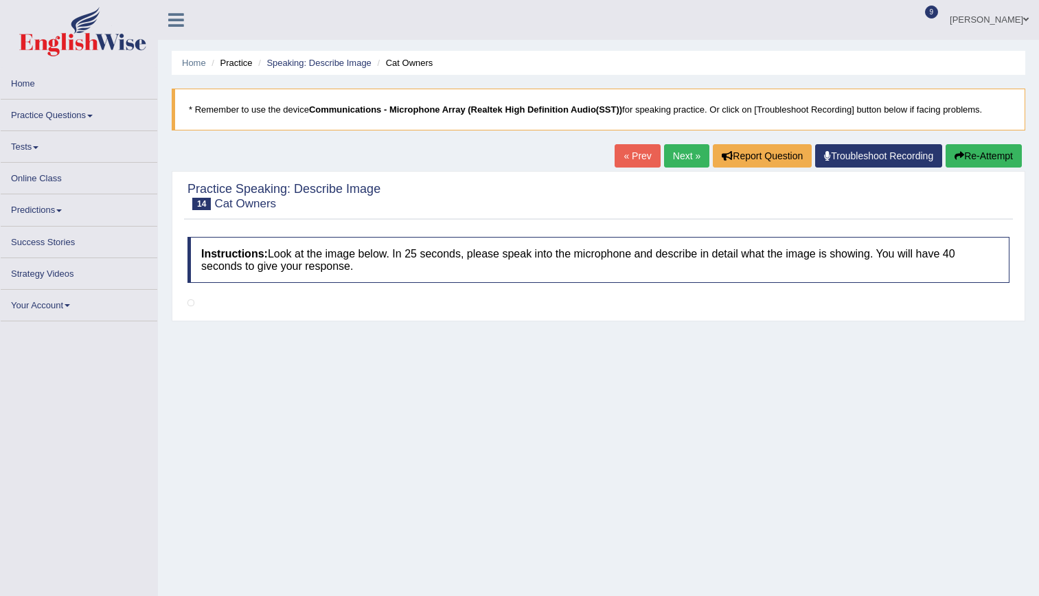
click at [687, 154] on link "Next »" at bounding box center [686, 155] width 45 height 23
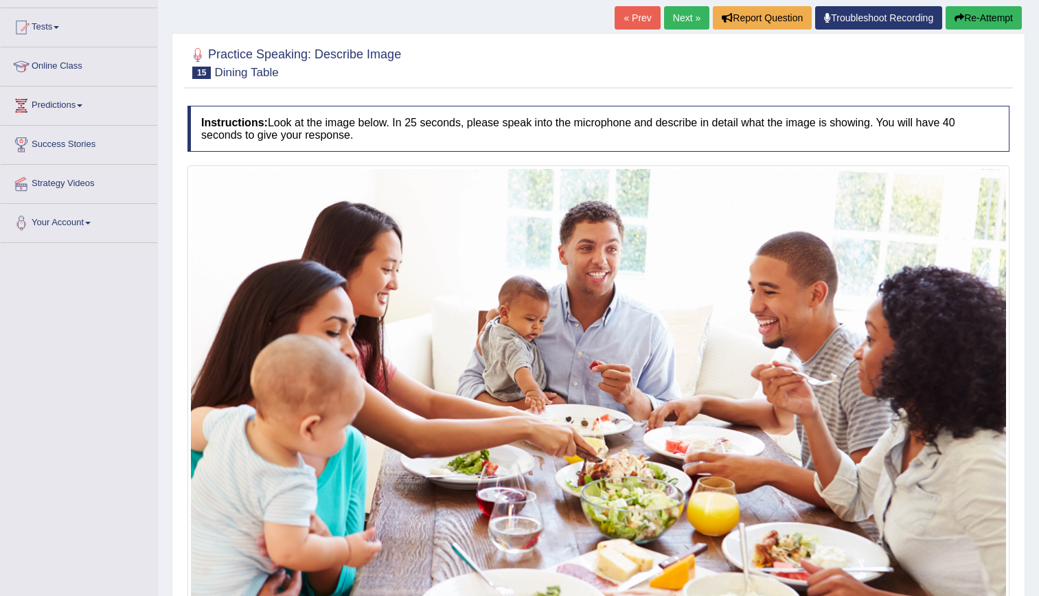
scroll to position [248, 0]
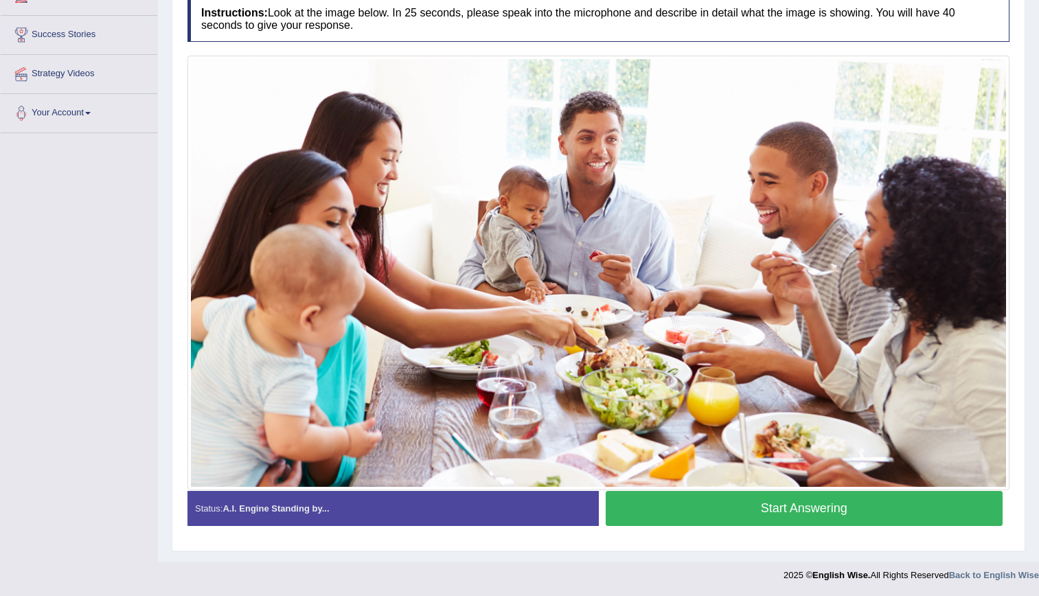
click at [847, 518] on button "Start Answering" at bounding box center [805, 508] width 398 height 35
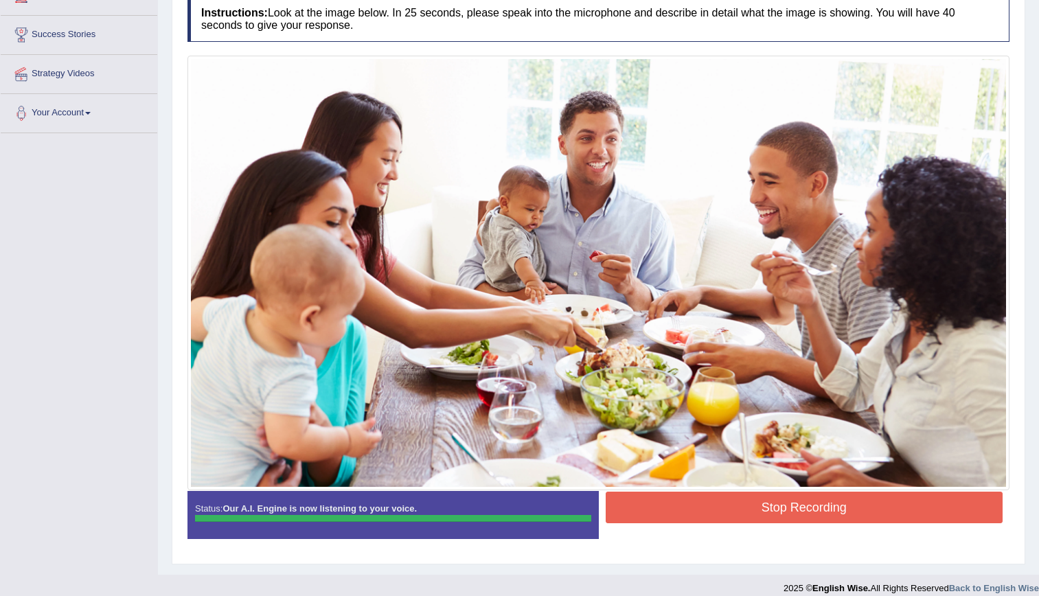
click at [847, 518] on button "Stop Recording" at bounding box center [805, 508] width 398 height 32
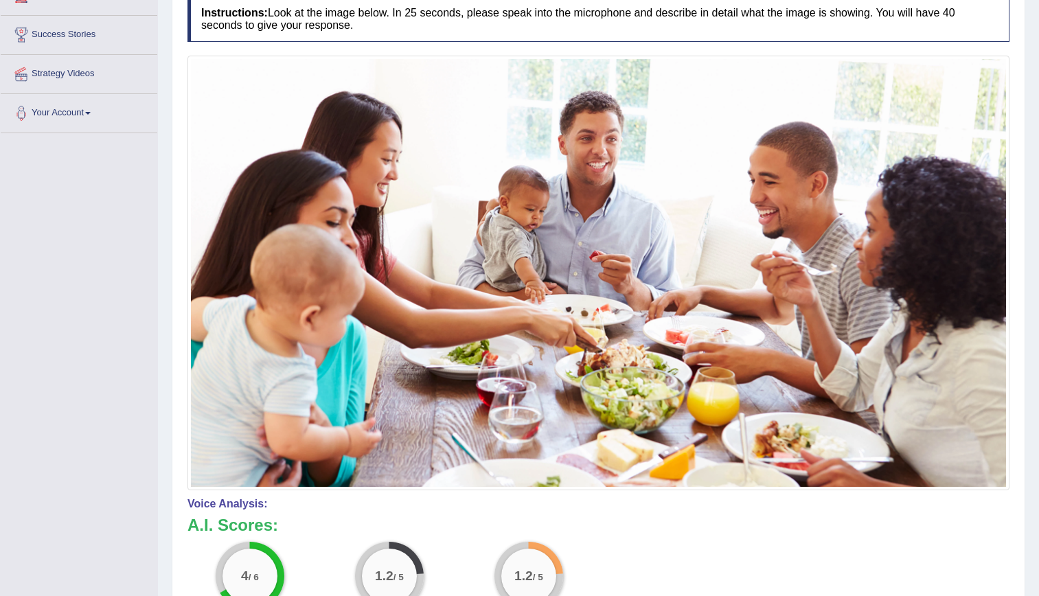
drag, startPoint x: 1047, startPoint y: 332, endPoint x: 1051, endPoint y: 452, distance: 119.6
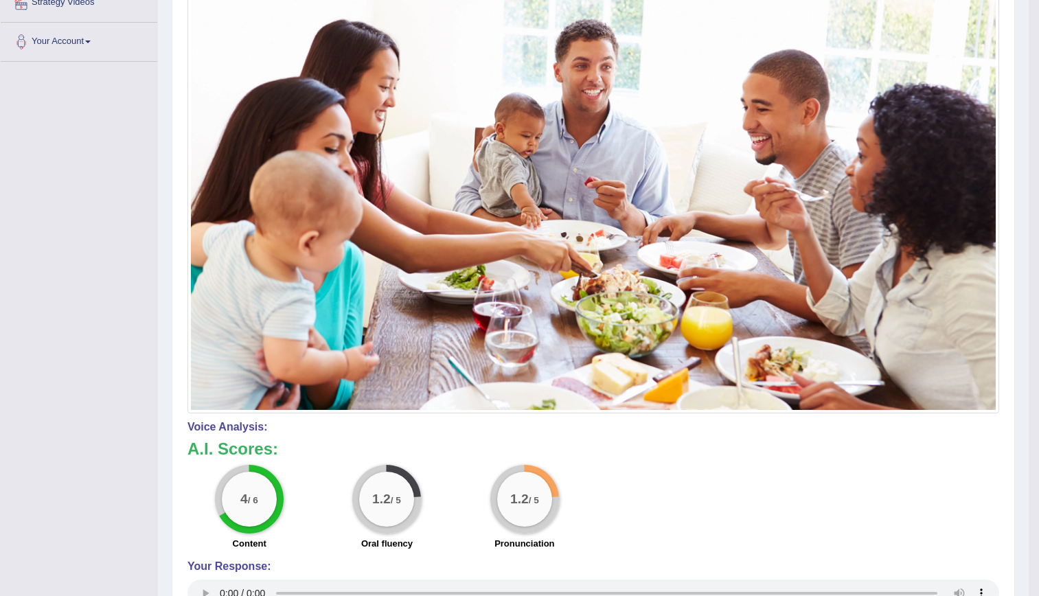
scroll to position [0, 0]
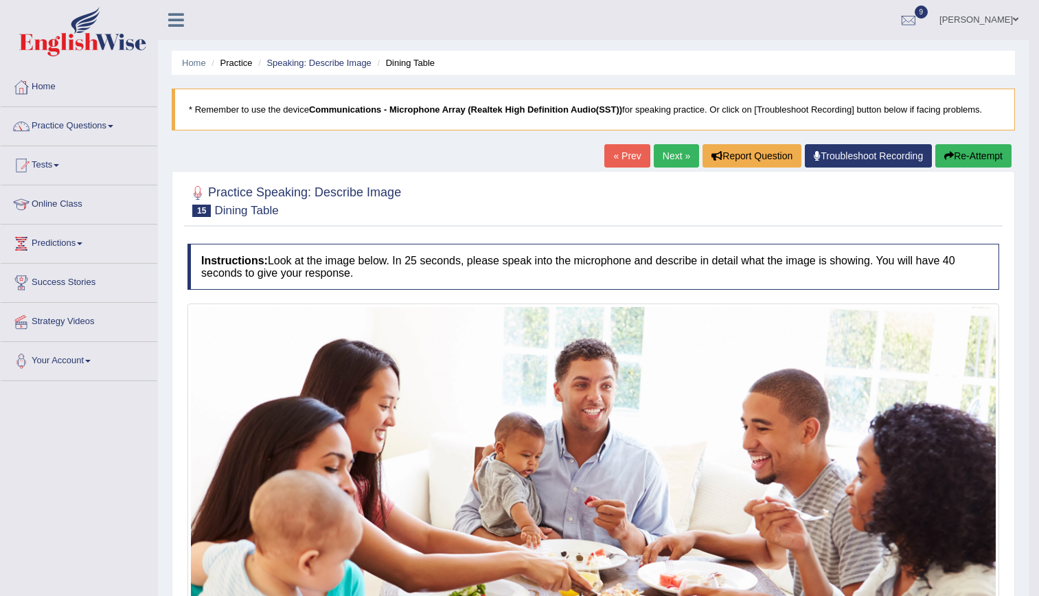
click at [683, 158] on link "Next »" at bounding box center [676, 155] width 45 height 23
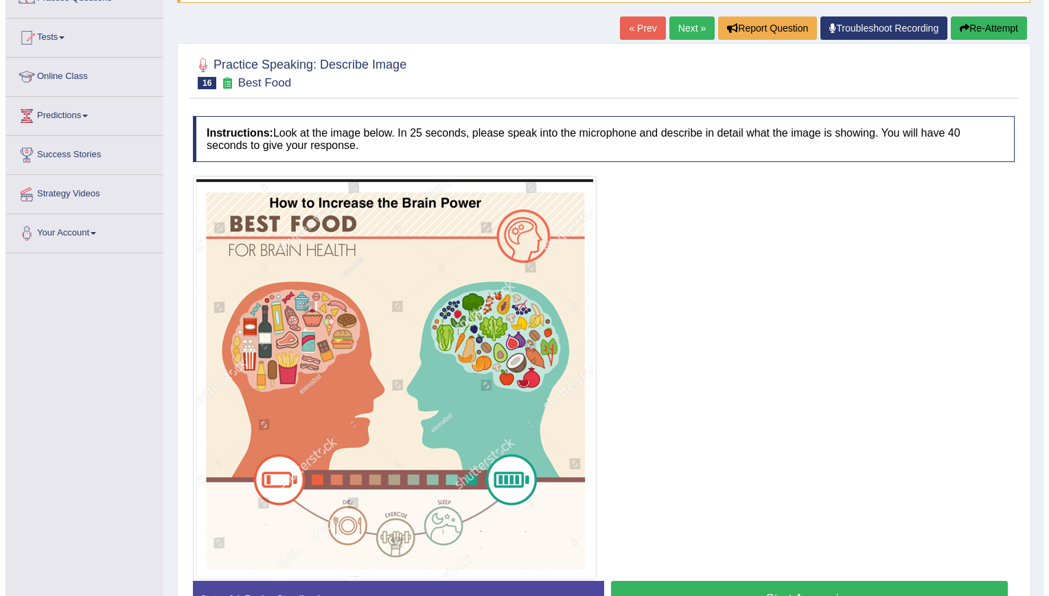
scroll to position [218, 0]
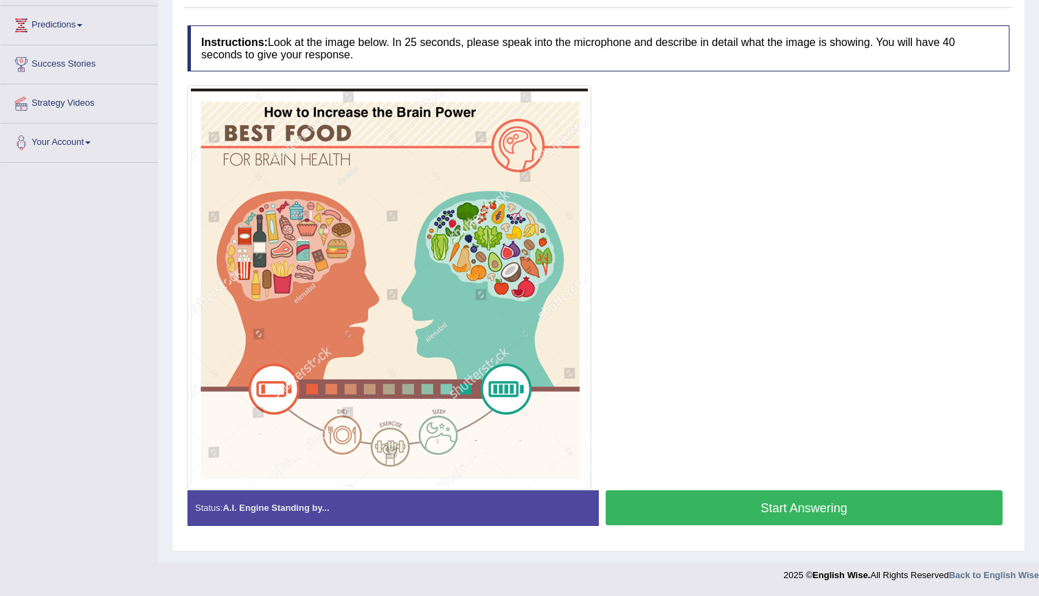
click at [787, 518] on button "Start Answering" at bounding box center [805, 507] width 398 height 35
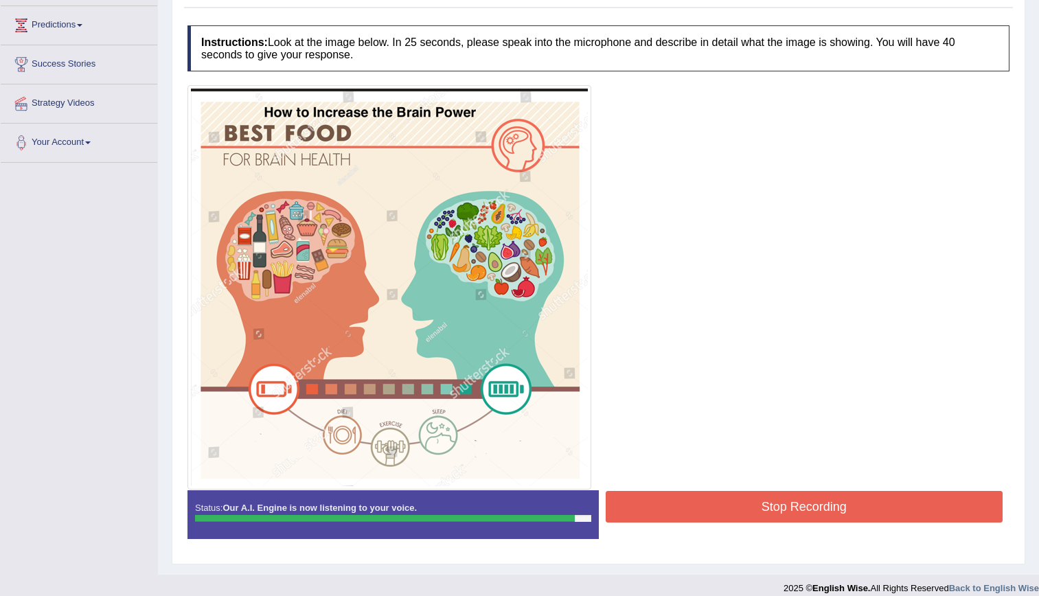
click at [729, 508] on button "Stop Recording" at bounding box center [805, 507] width 398 height 32
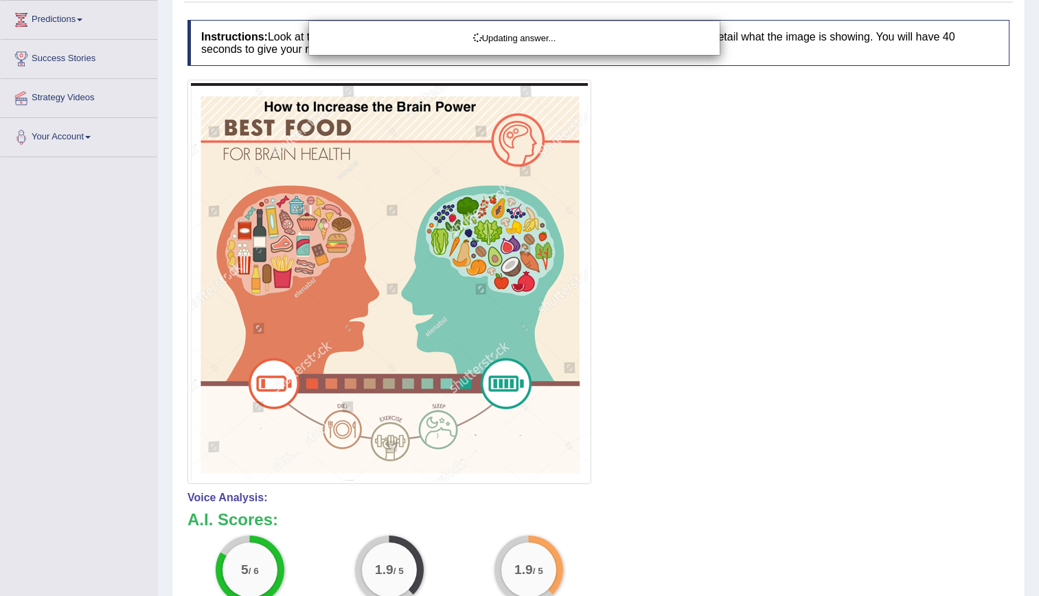
scroll to position [236, 0]
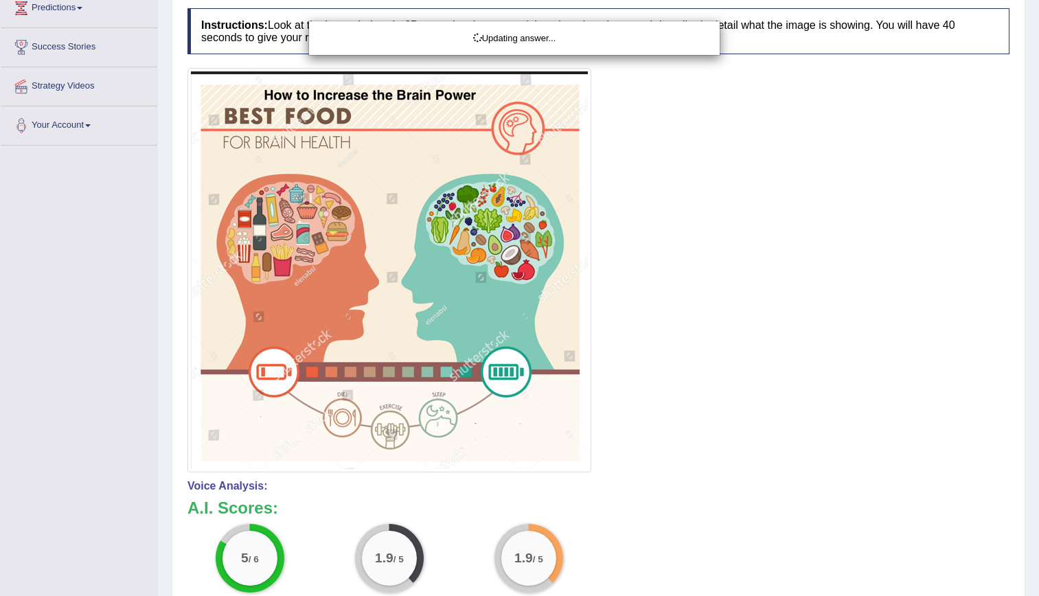
drag, startPoint x: 1044, startPoint y: 280, endPoint x: 1051, endPoint y: 450, distance: 169.8
click at [1038, 361] on html "Toggle navigation Home Practice Questions Speaking Practice Read Aloud Repeat S…" at bounding box center [519, 62] width 1039 height 596
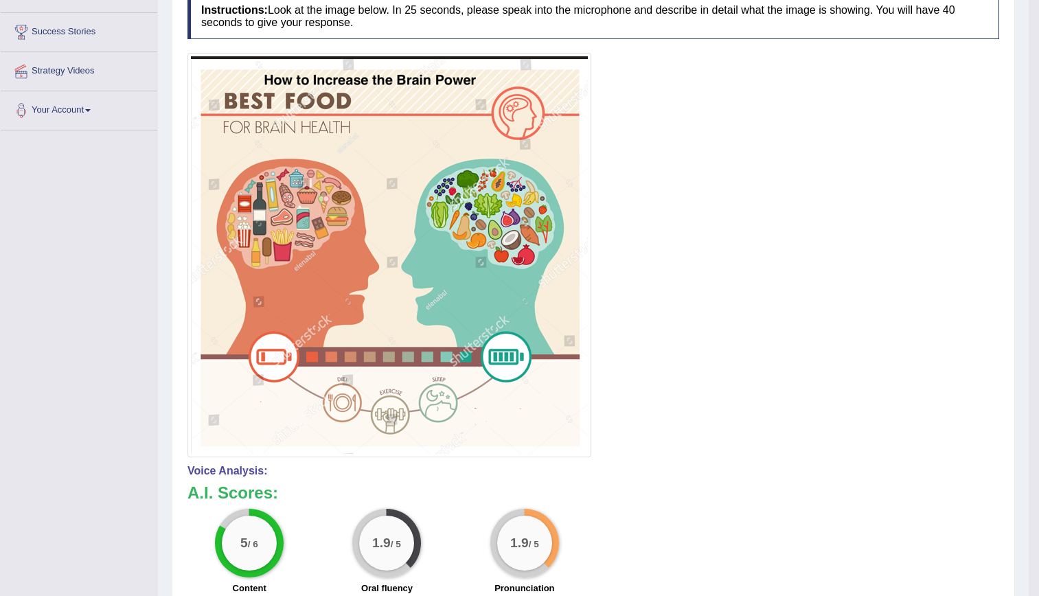
scroll to position [119, 0]
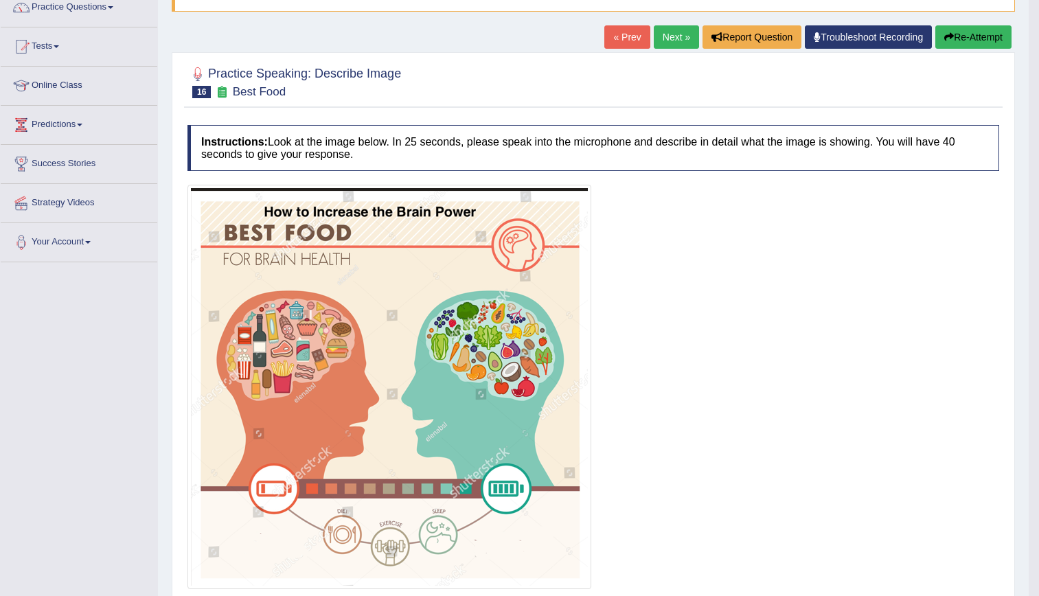
click at [670, 37] on link "Next »" at bounding box center [676, 36] width 45 height 23
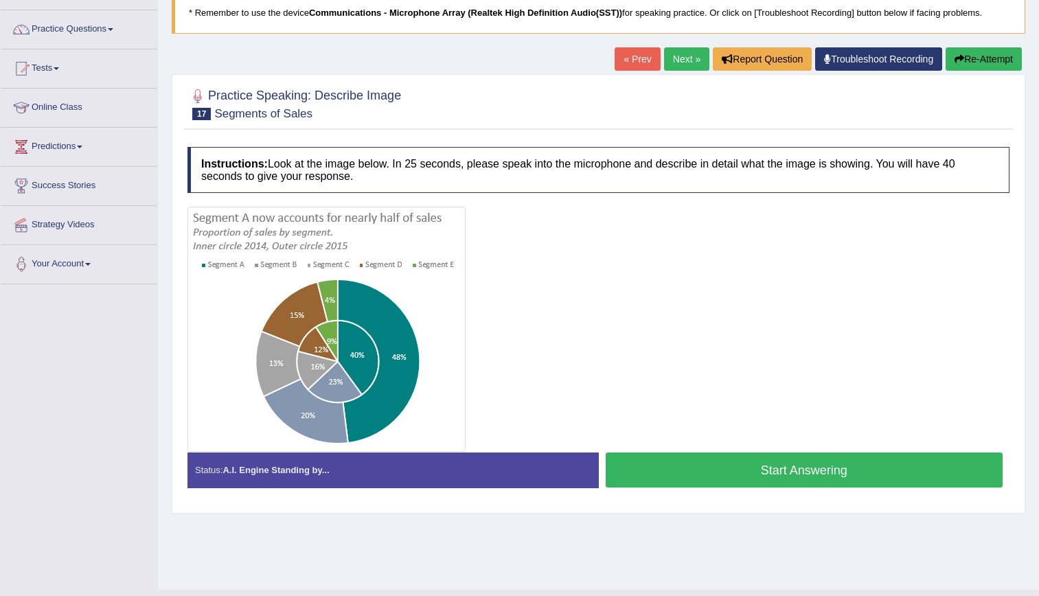
scroll to position [98, 0]
click at [737, 469] on button "Start Answering" at bounding box center [805, 469] width 398 height 35
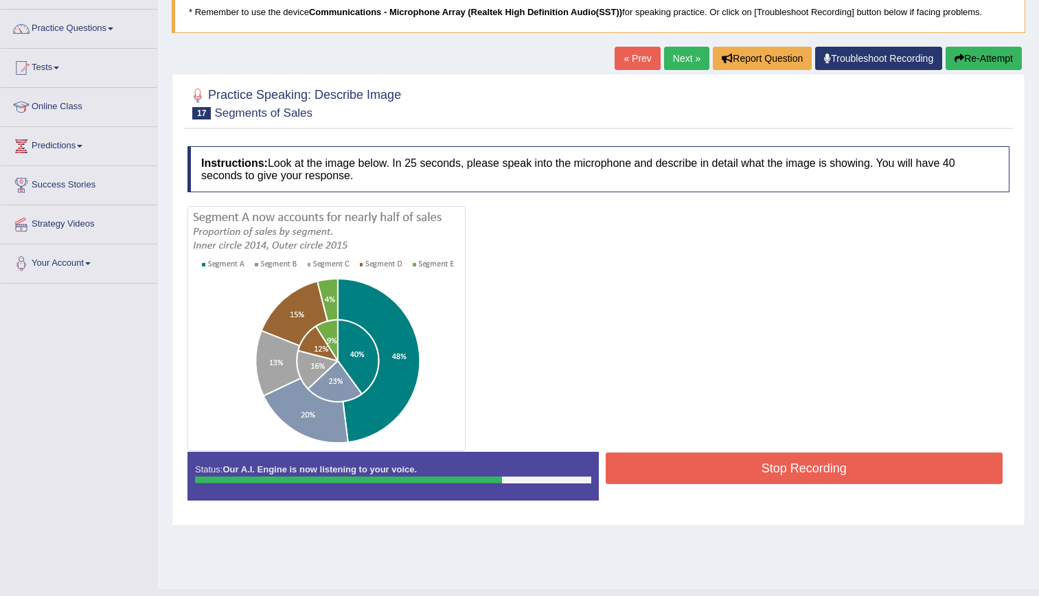
click at [682, 56] on link "Next »" at bounding box center [686, 58] width 45 height 23
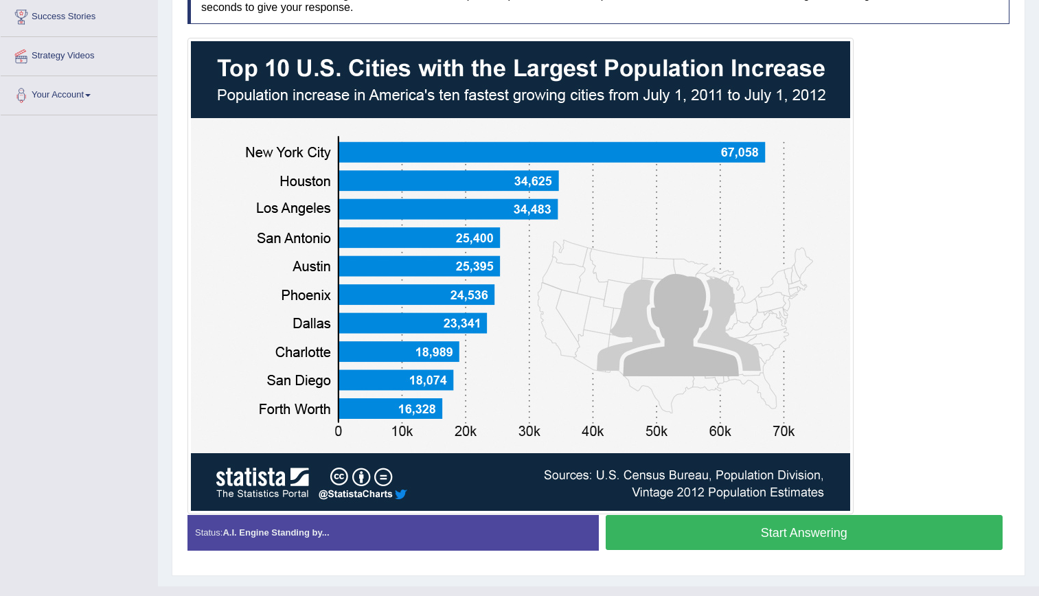
scroll to position [265, 0]
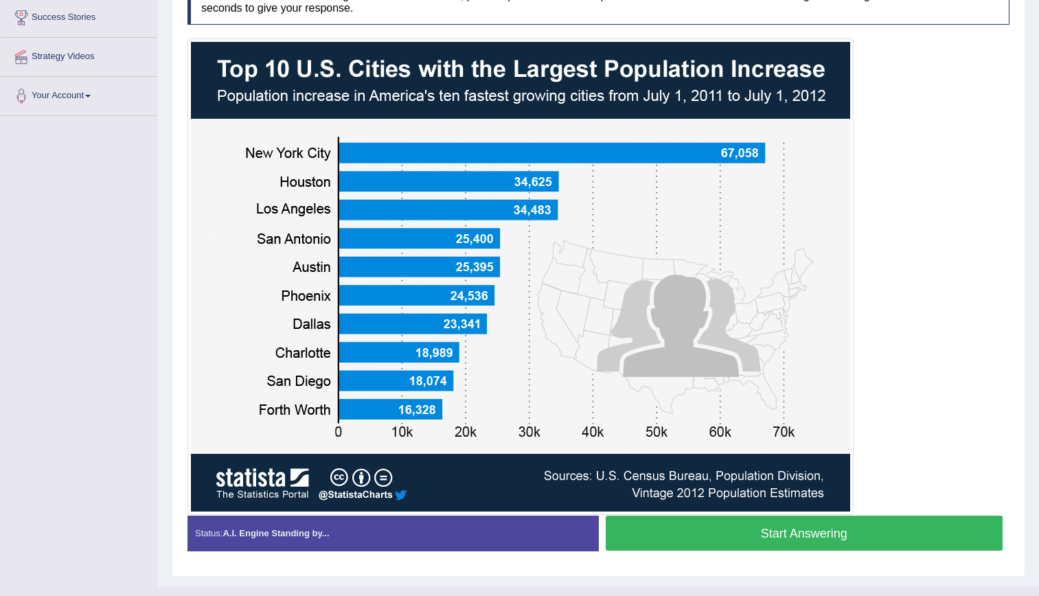
click at [744, 537] on button "Start Answering" at bounding box center [805, 533] width 398 height 35
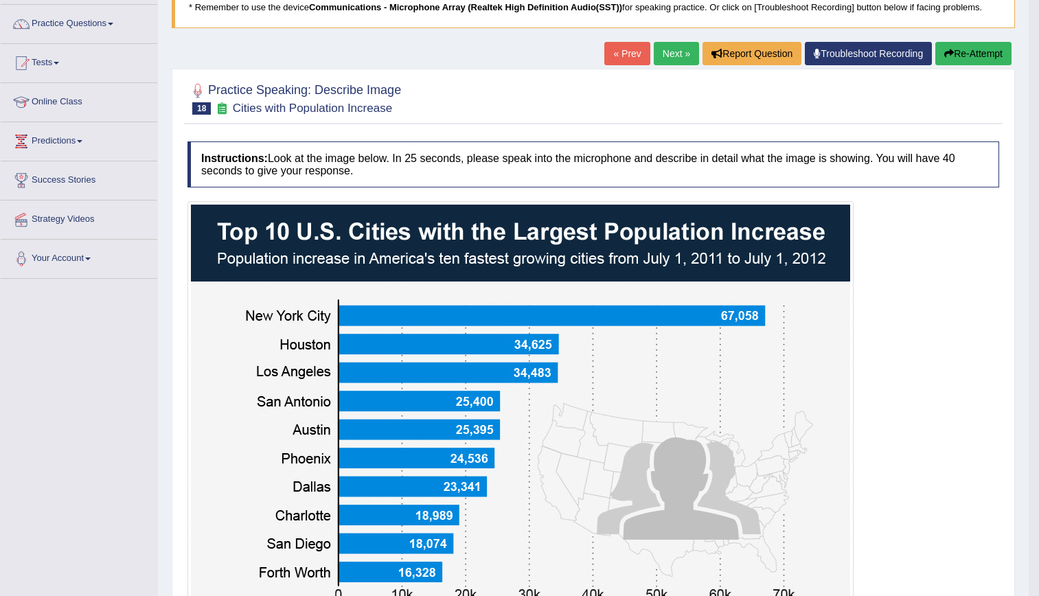
scroll to position [93, 0]
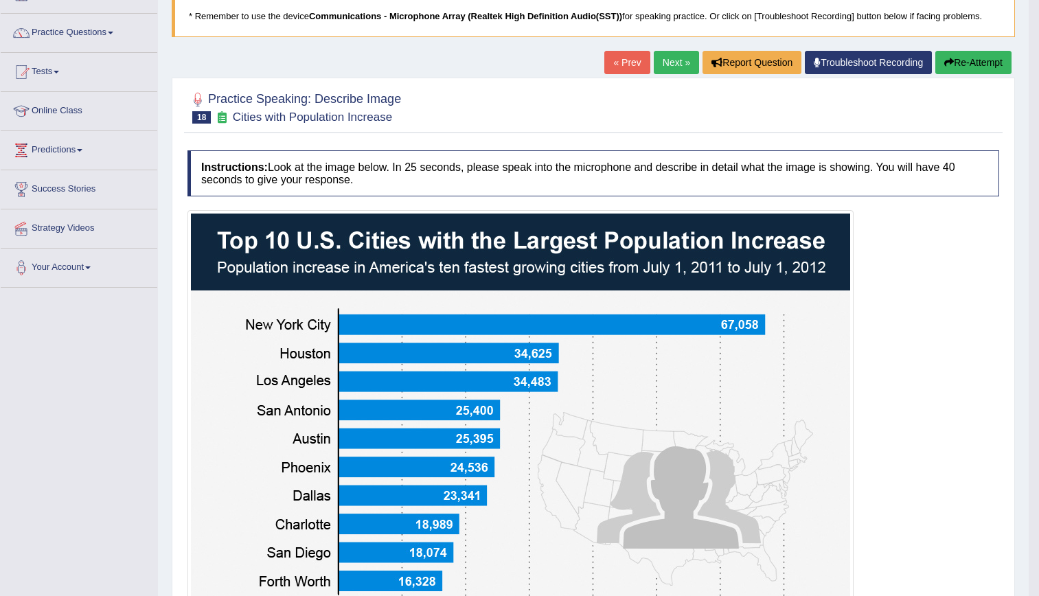
click at [687, 45] on div "Home Practice Speaking: Describe Image Cities with Population Increase * Rememb…" at bounding box center [593, 478] width 871 height 1143
click at [682, 52] on link "Next »" at bounding box center [676, 62] width 45 height 23
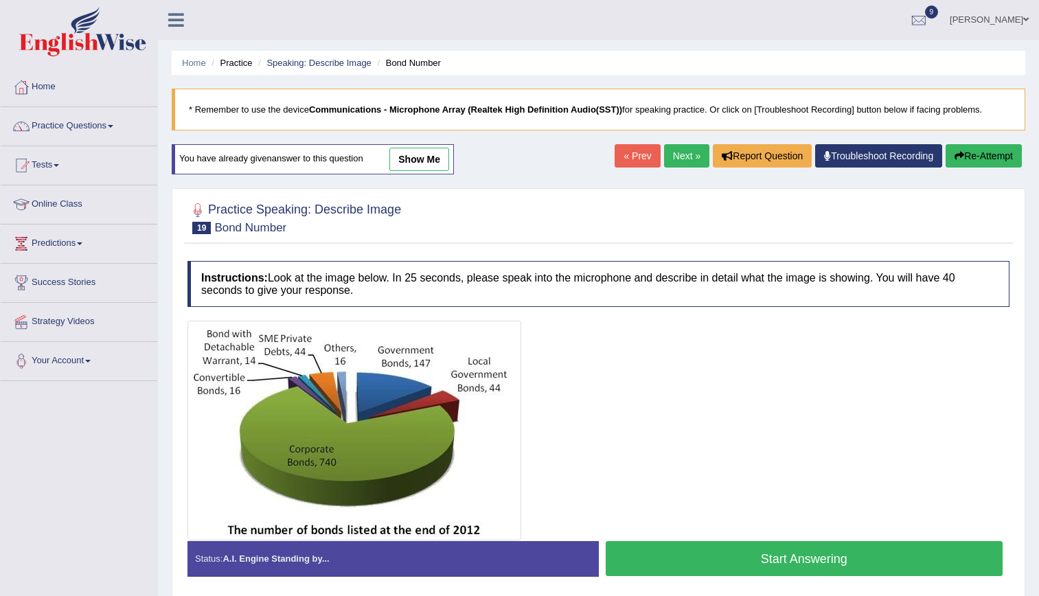
click at [765, 557] on button "Start Answering" at bounding box center [805, 558] width 398 height 35
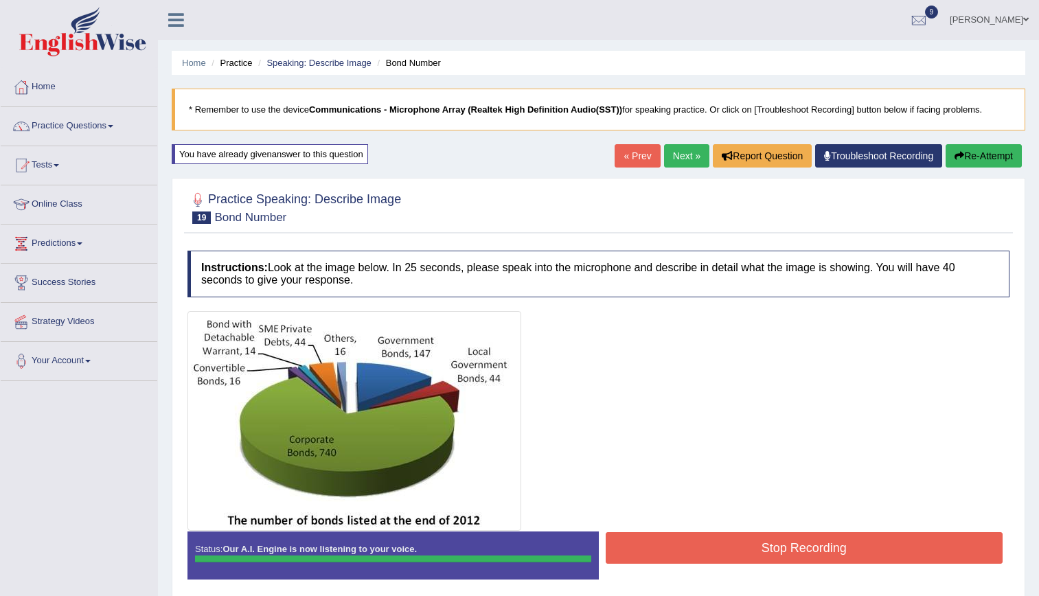
click at [752, 558] on button "Stop Recording" at bounding box center [805, 548] width 398 height 32
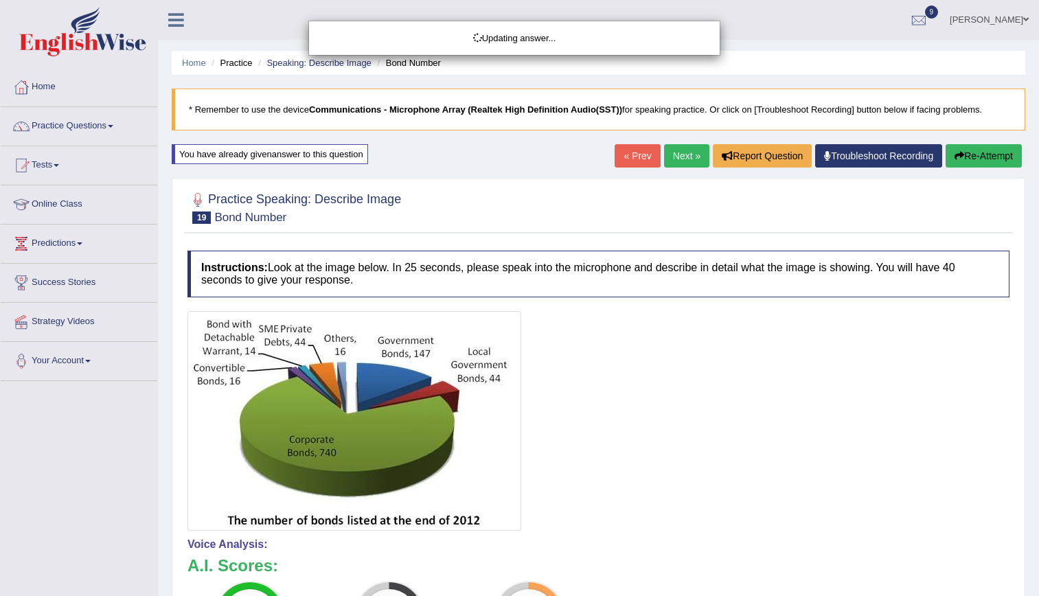
drag, startPoint x: 1049, startPoint y: 259, endPoint x: 1049, endPoint y: 343, distance: 84.5
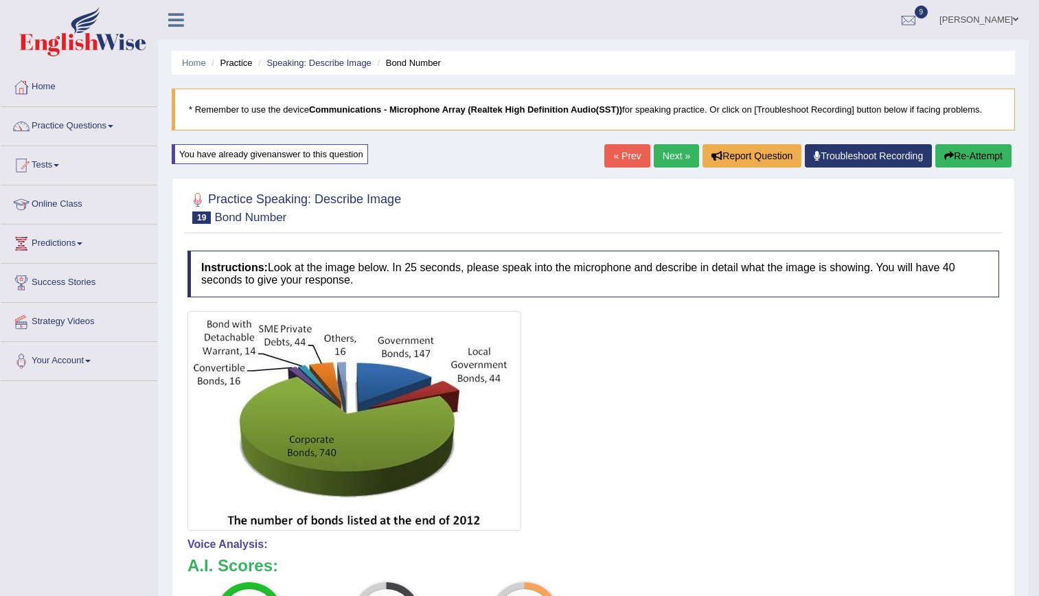
click at [666, 153] on link "Next »" at bounding box center [676, 155] width 45 height 23
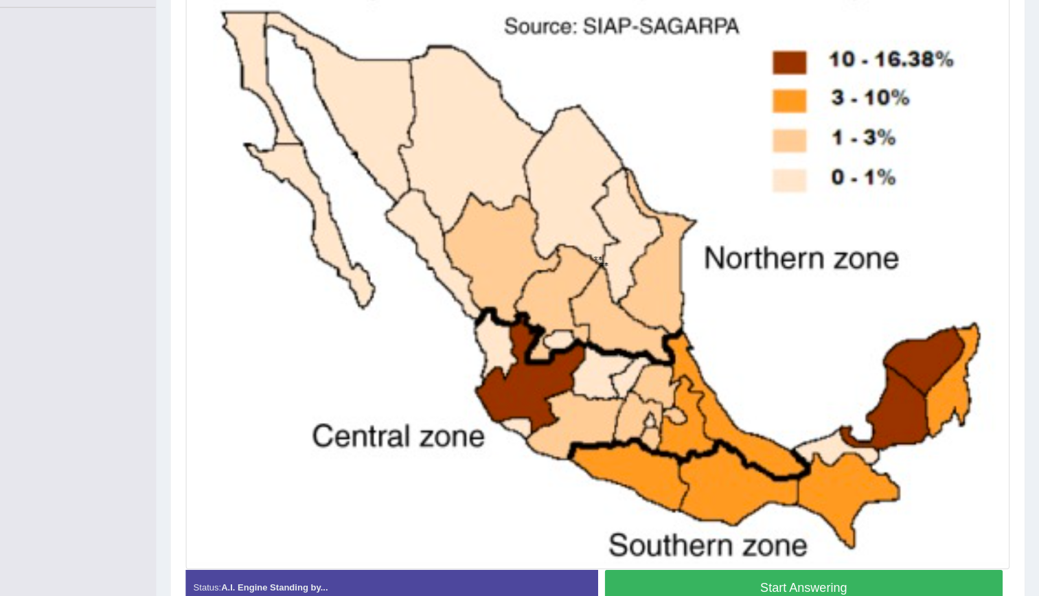
scroll to position [451, 0]
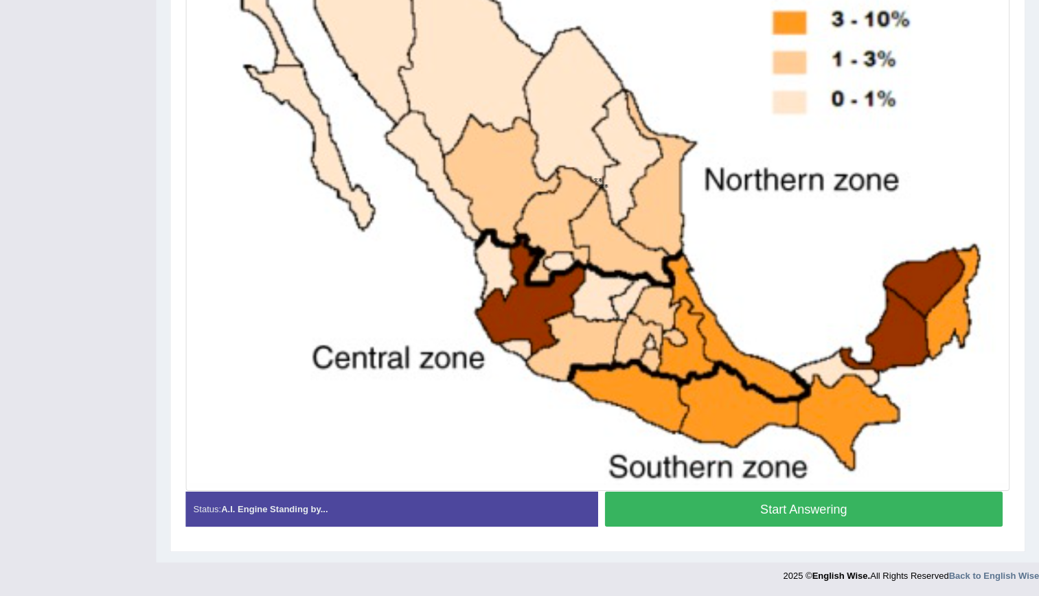
click at [898, 516] on button "Start Answering" at bounding box center [805, 508] width 398 height 35
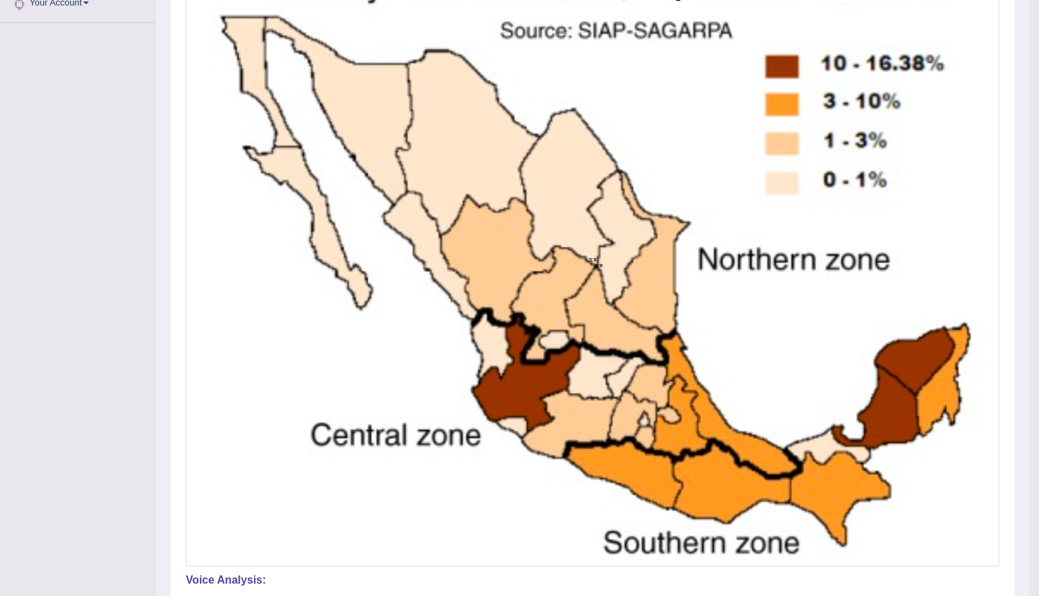
scroll to position [0, 0]
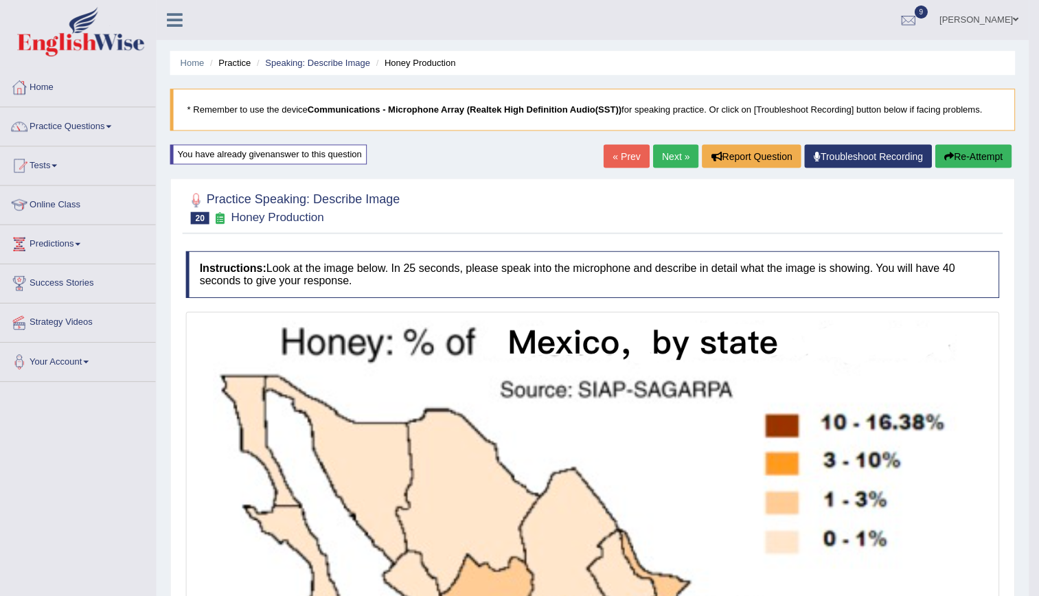
click at [661, 159] on link "Next »" at bounding box center [676, 155] width 45 height 23
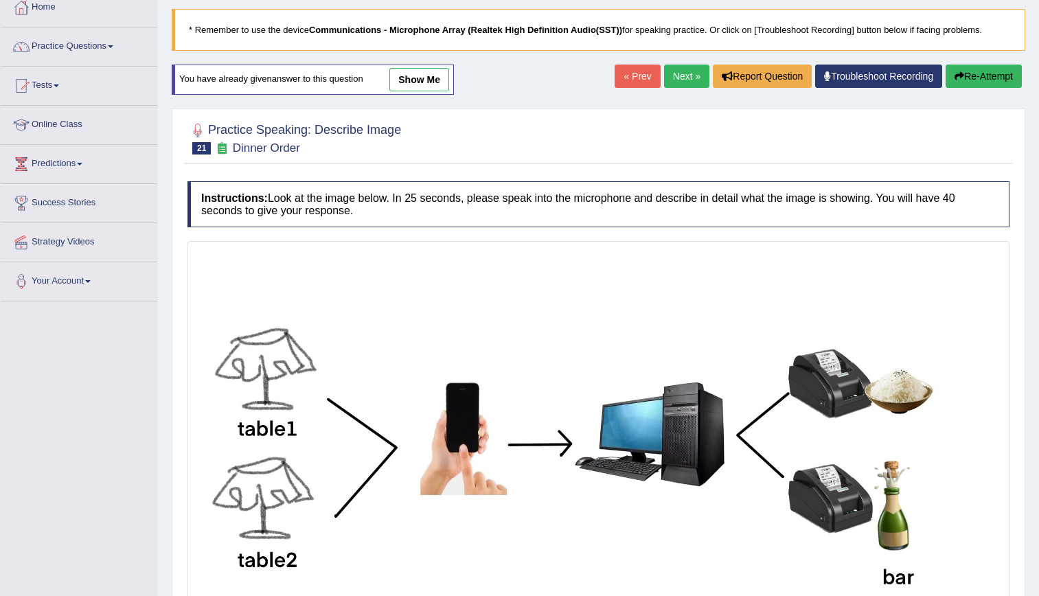
scroll to position [197, 0]
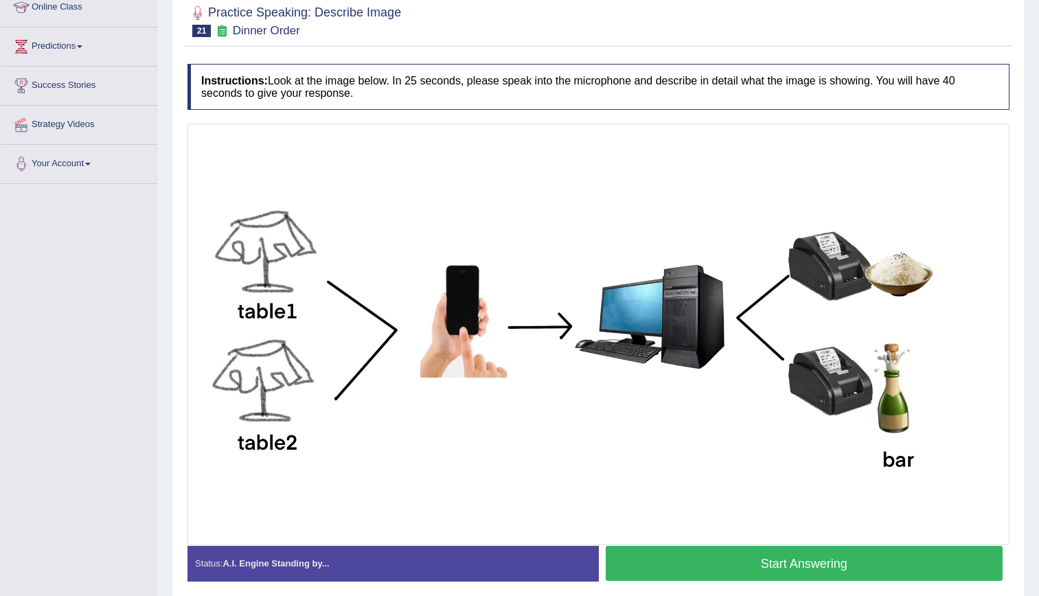
click at [839, 562] on button "Start Answering" at bounding box center [805, 563] width 398 height 35
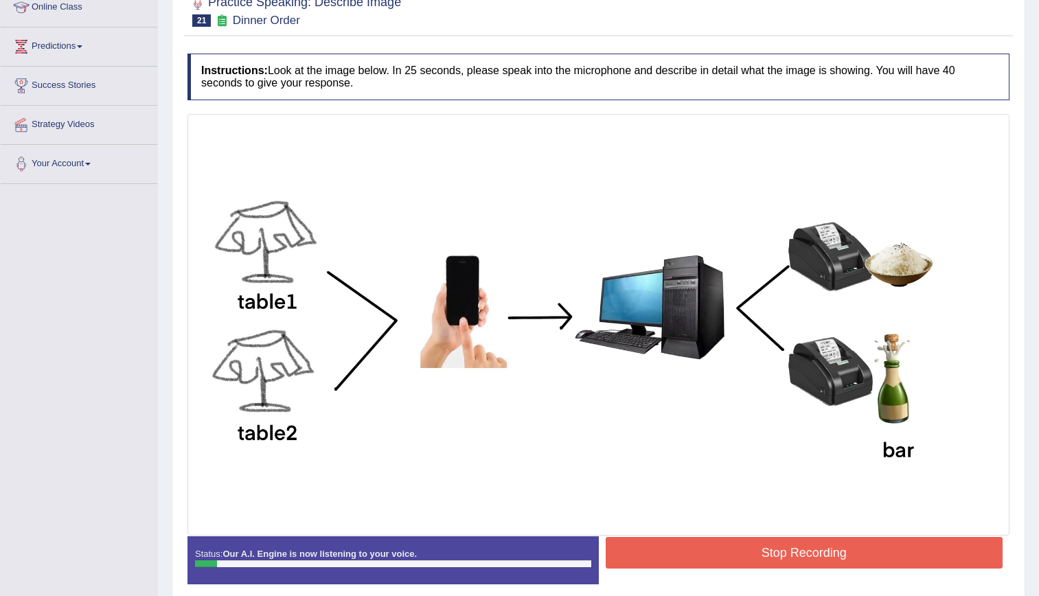
click at [1029, 384] on div "Home Practice Speaking: Describe Image Dinner Order * Remember to use the devic…" at bounding box center [598, 211] width 881 height 817
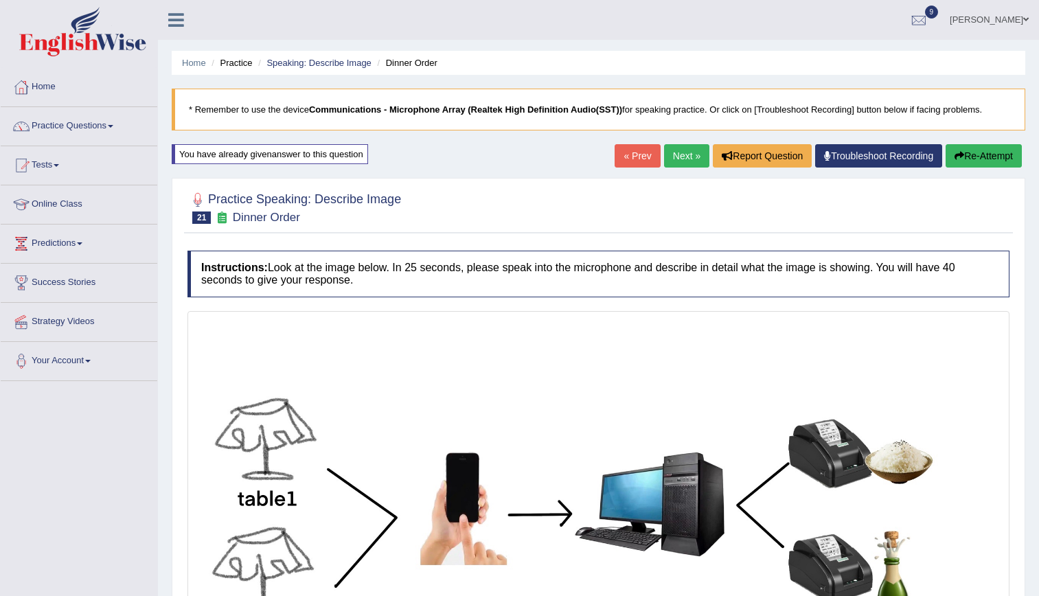
click at [968, 158] on button "Re-Attempt" at bounding box center [984, 155] width 76 height 23
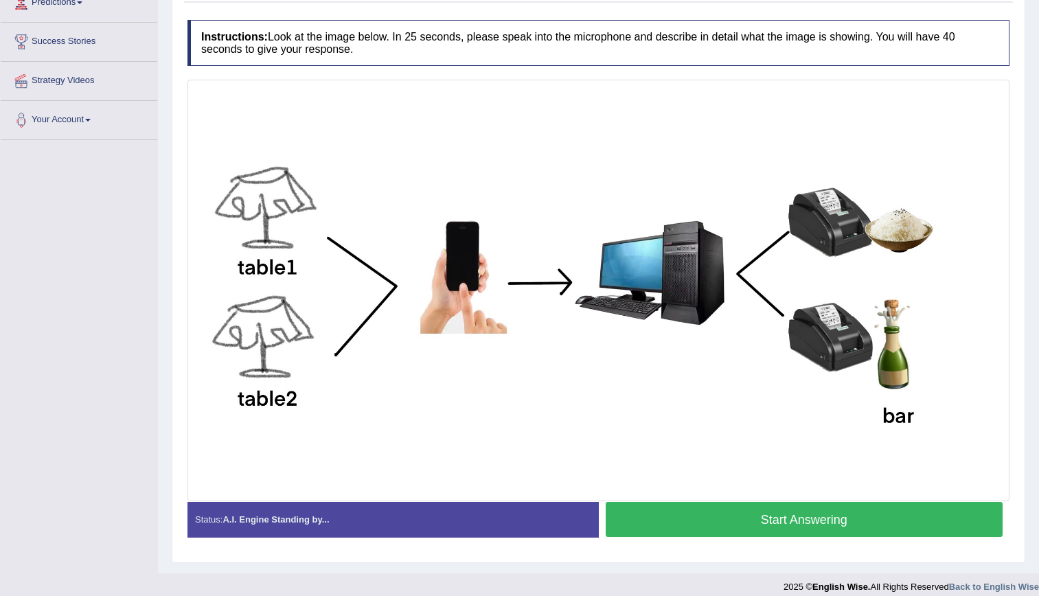
scroll to position [242, 0]
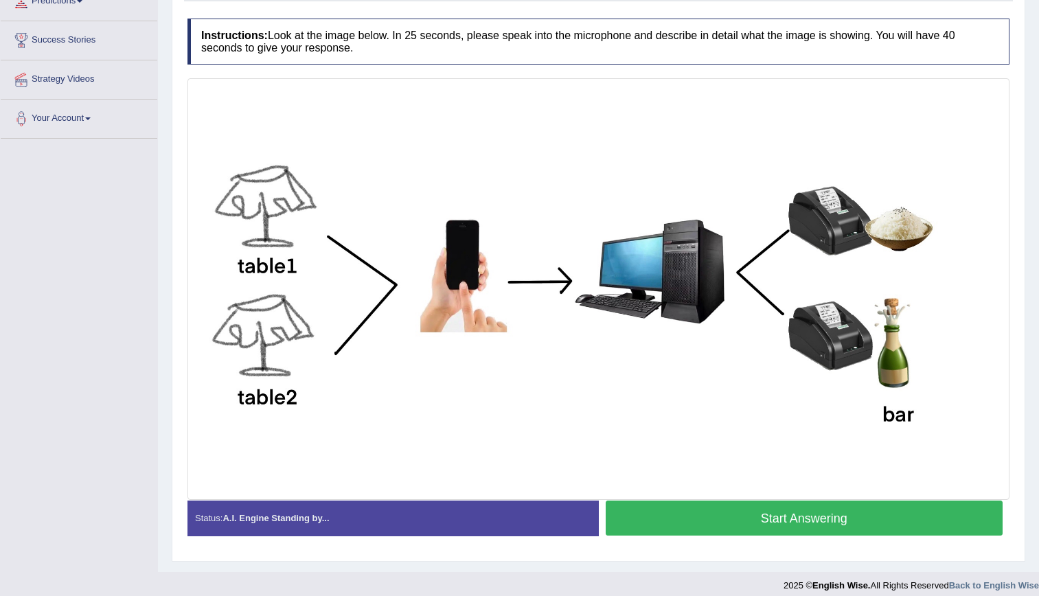
click at [738, 514] on button "Start Answering" at bounding box center [805, 518] width 398 height 35
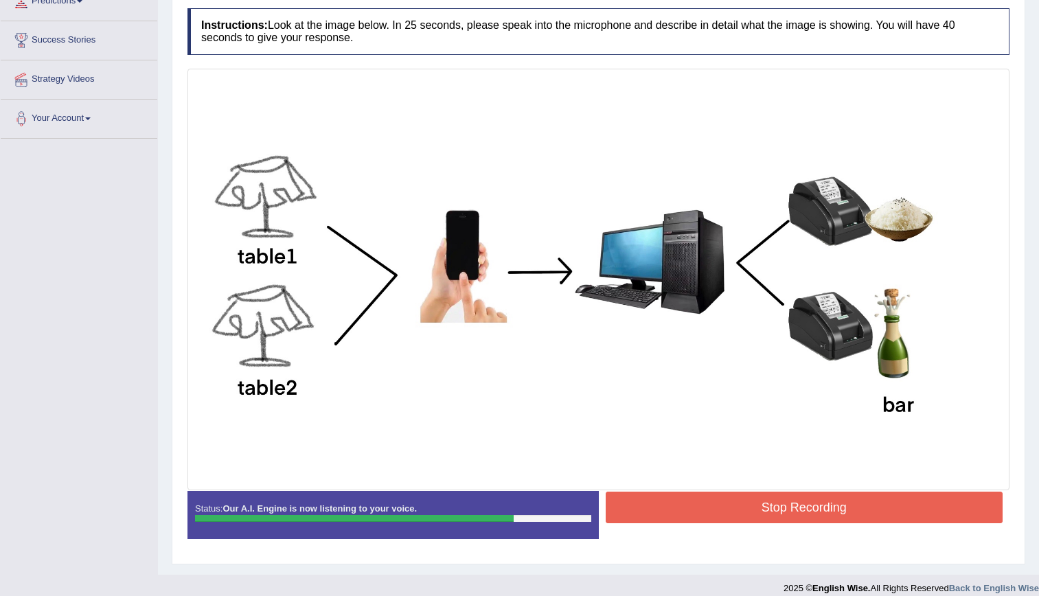
click at [738, 514] on button "Stop Recording" at bounding box center [805, 508] width 398 height 32
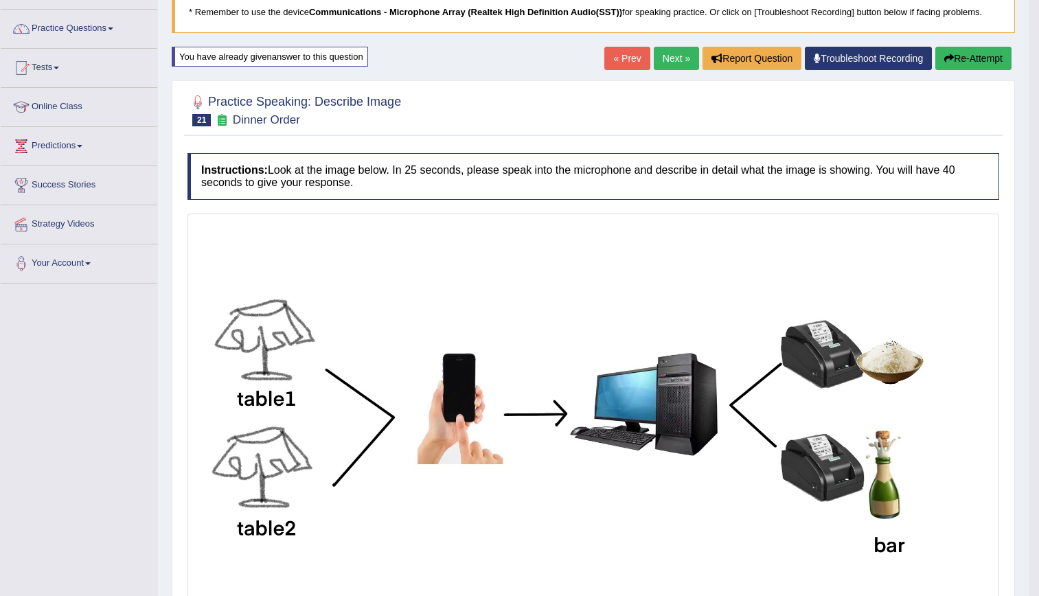
scroll to position [8, 0]
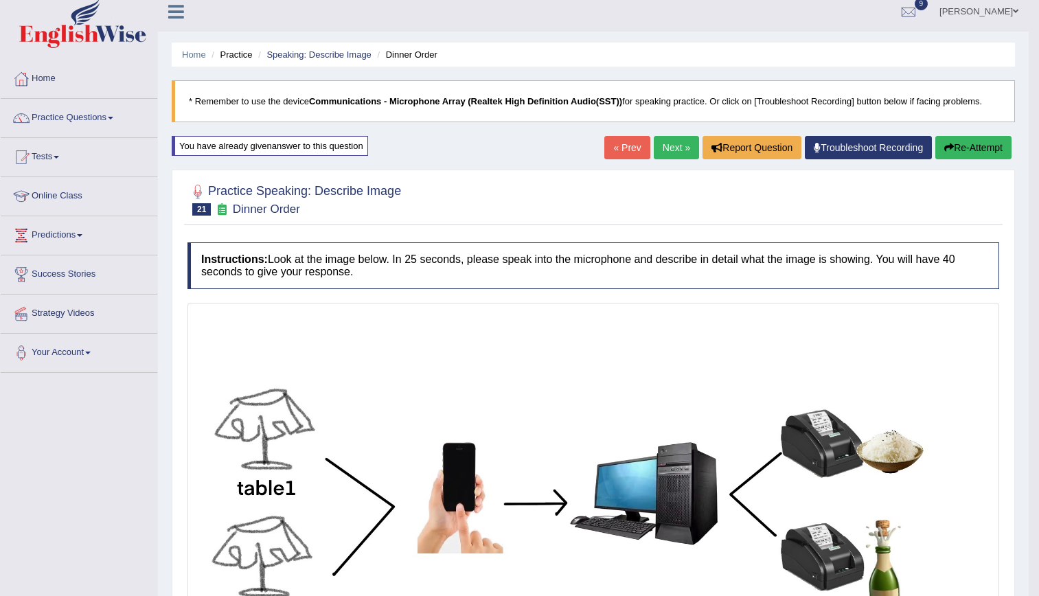
click at [669, 156] on link "Next »" at bounding box center [676, 147] width 45 height 23
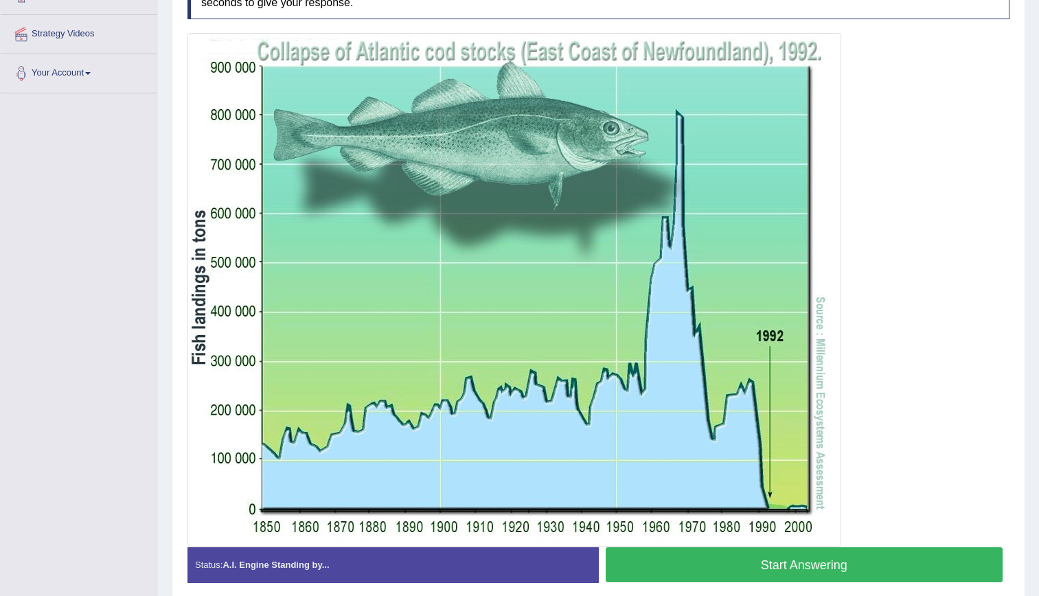
scroll to position [288, 0]
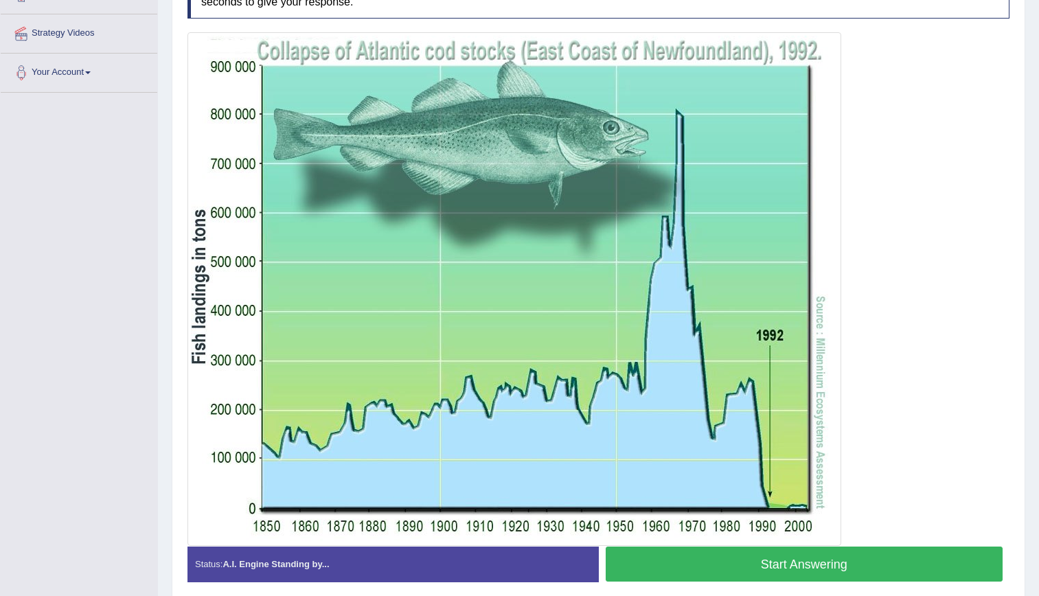
click at [803, 551] on button "Start Answering" at bounding box center [805, 564] width 398 height 35
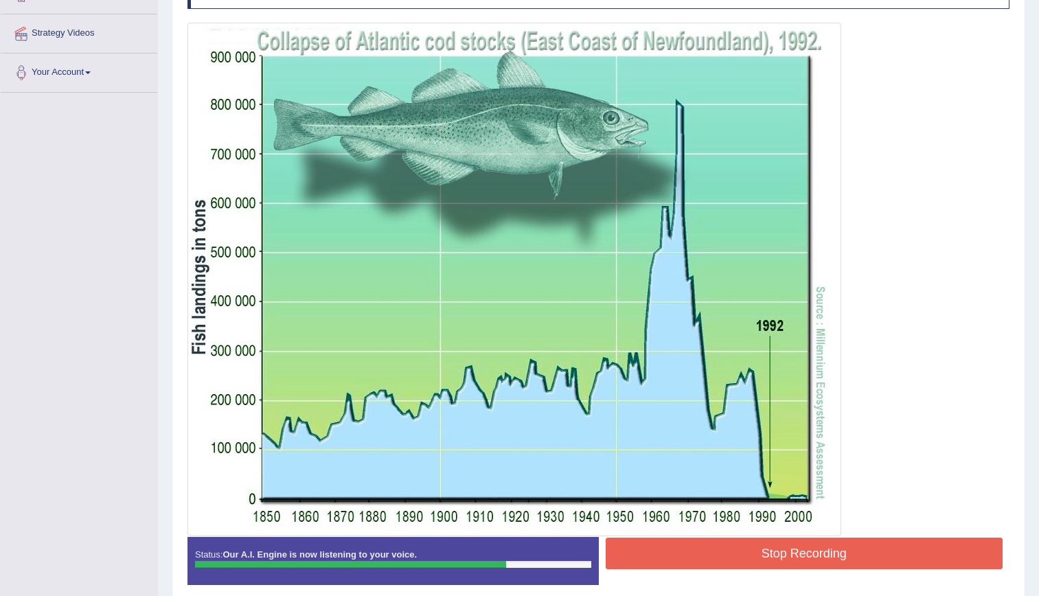
click at [771, 568] on button "Stop Recording" at bounding box center [805, 554] width 398 height 32
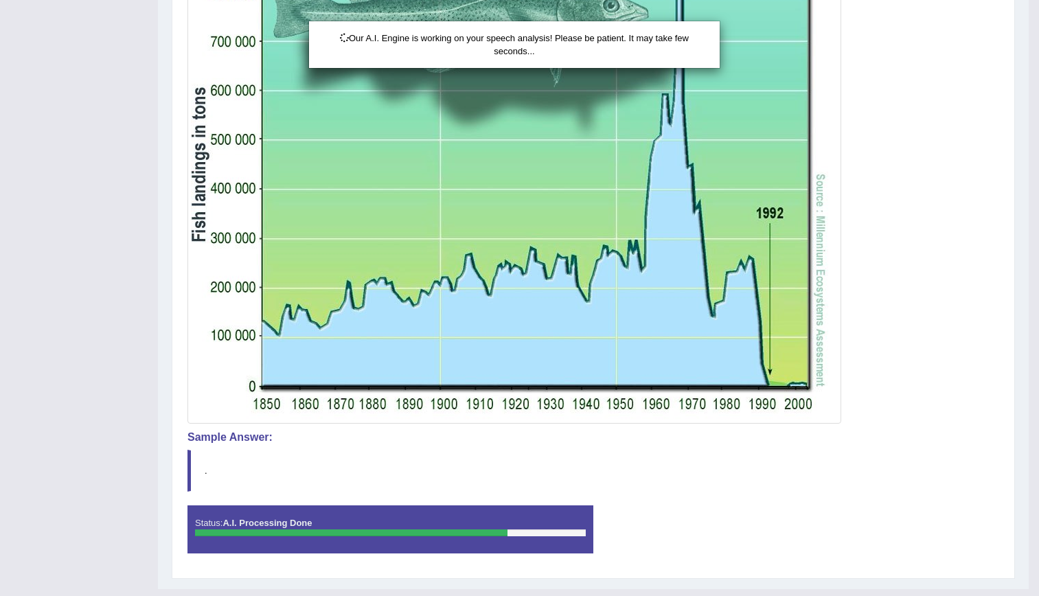
scroll to position [428, 0]
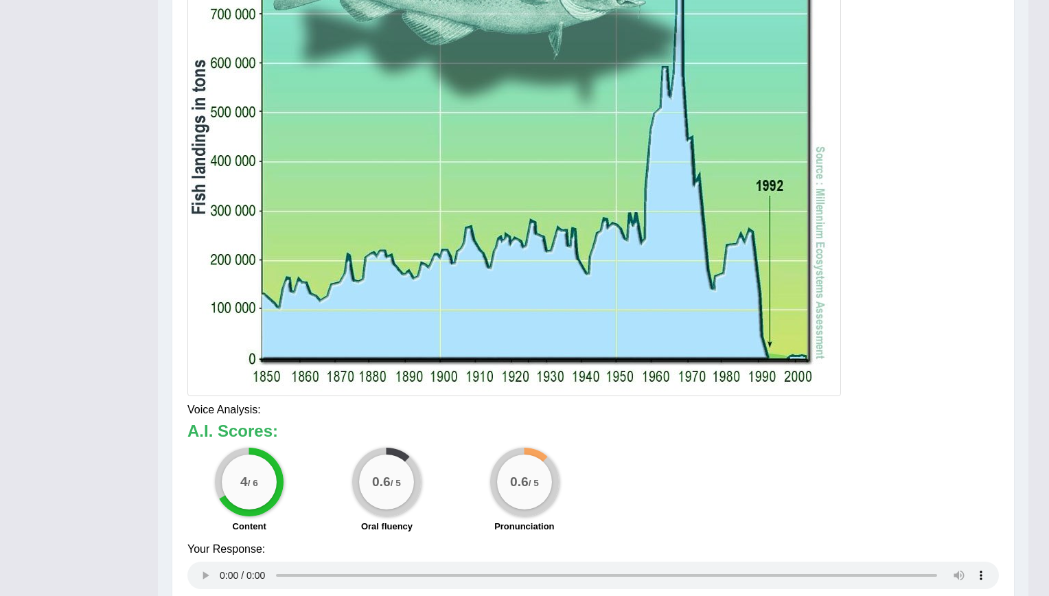
drag, startPoint x: 1049, startPoint y: 248, endPoint x: 1049, endPoint y: 407, distance: 158.6
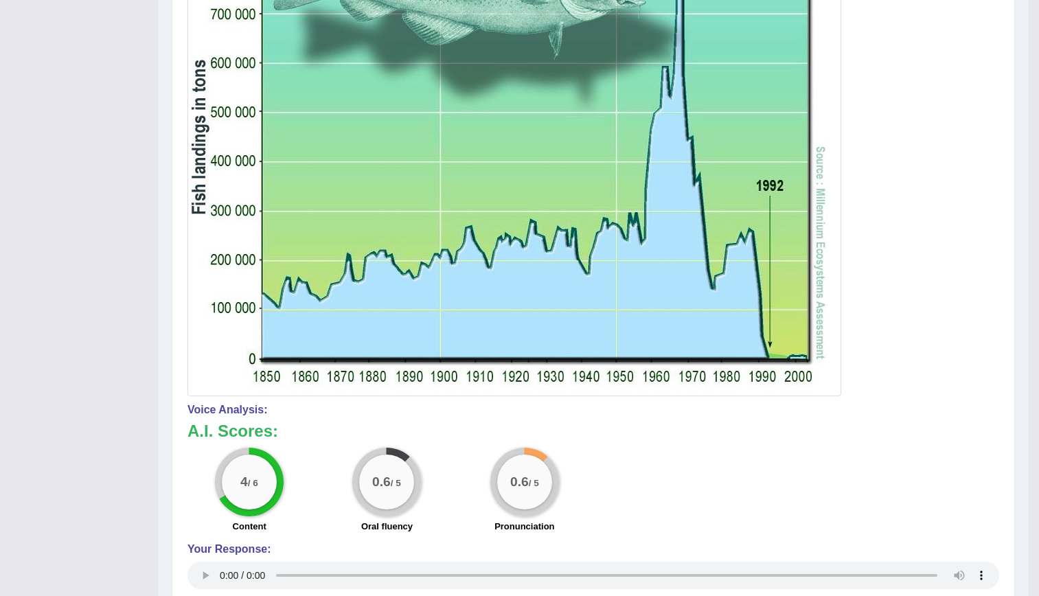
scroll to position [0, 0]
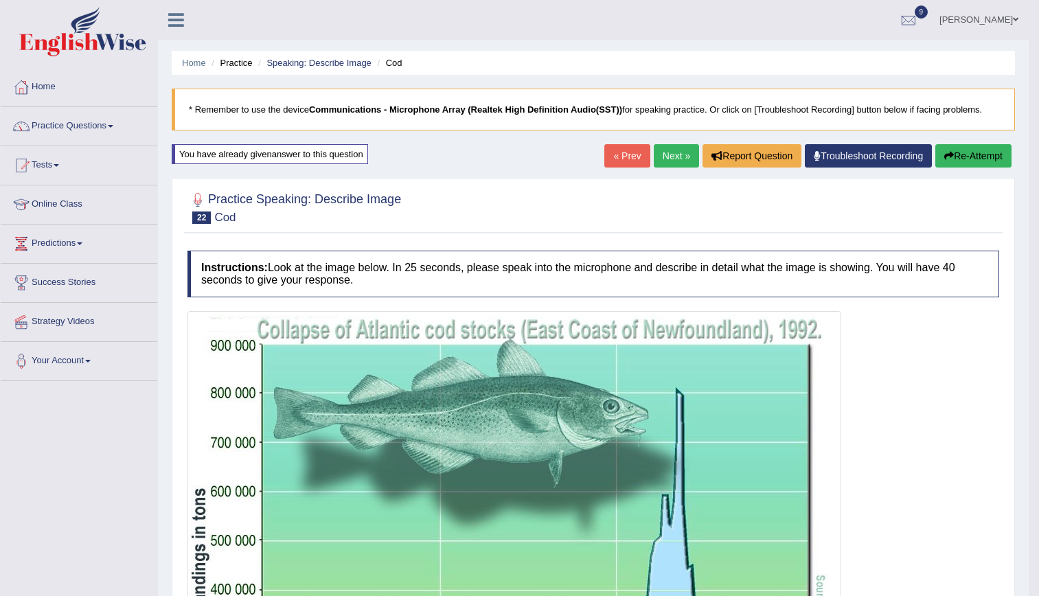
click at [673, 157] on link "Next »" at bounding box center [676, 155] width 45 height 23
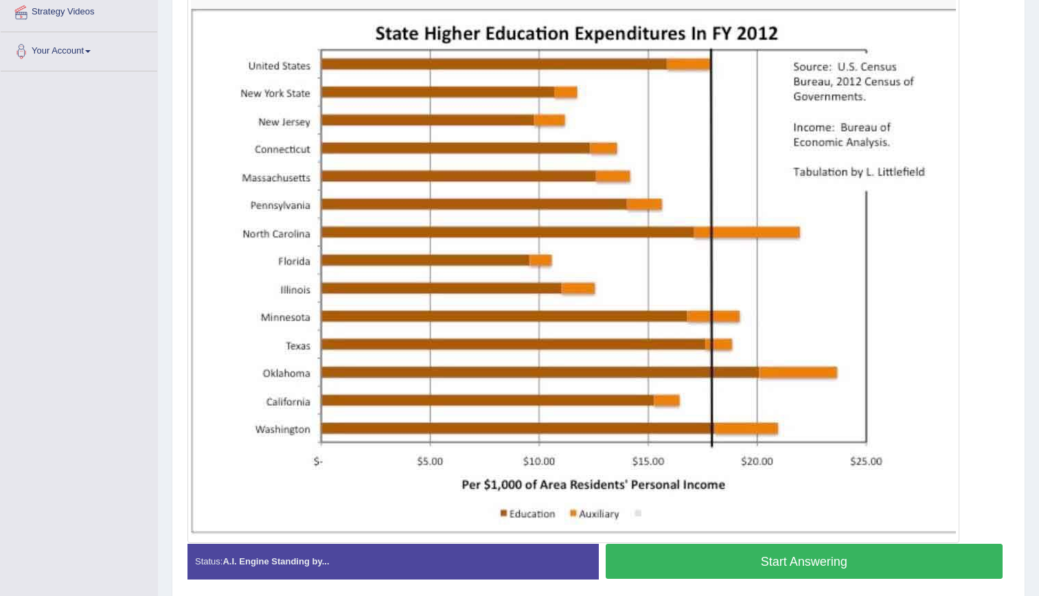
scroll to position [310, 0]
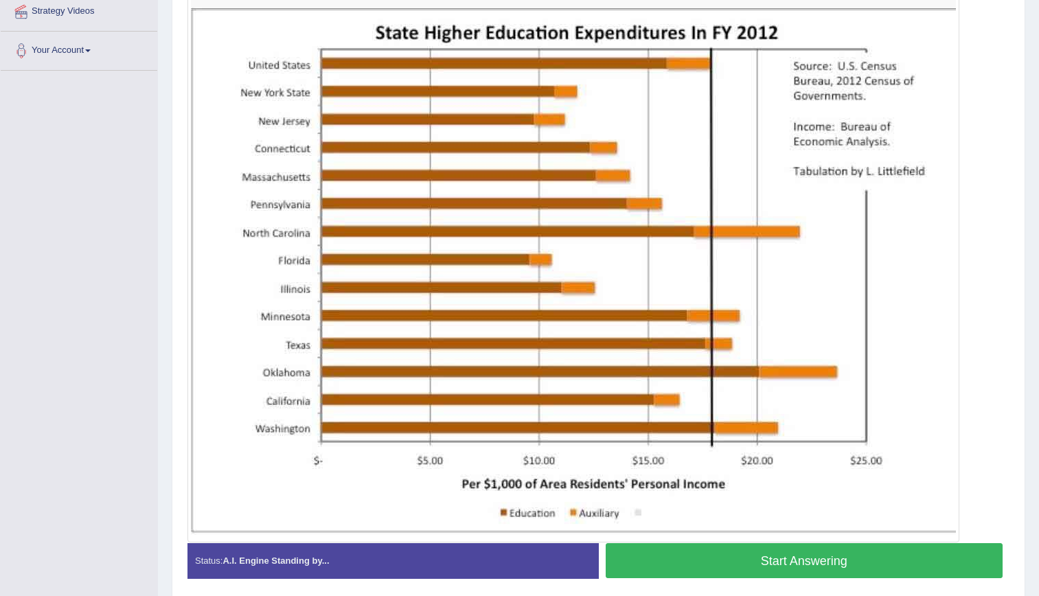
click at [738, 574] on button "Start Answering" at bounding box center [805, 560] width 398 height 35
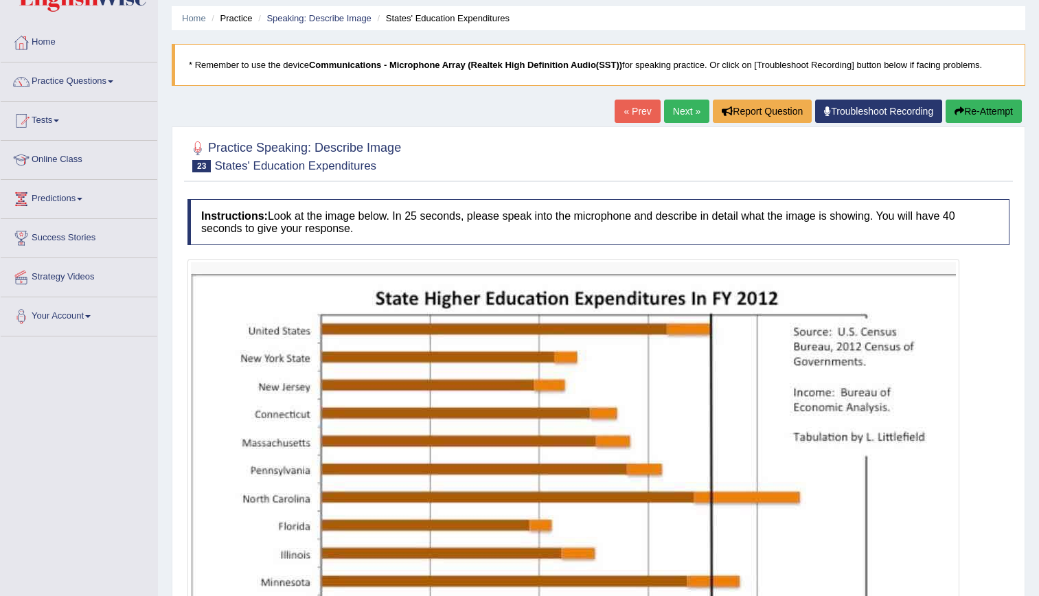
scroll to position [40, 0]
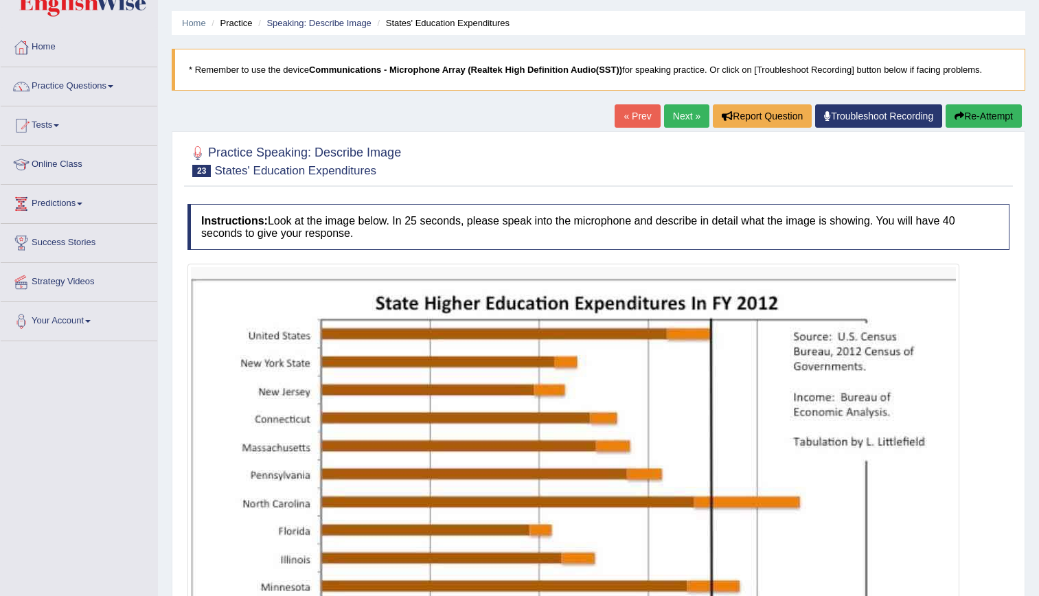
click at [983, 113] on button "Re-Attempt" at bounding box center [984, 115] width 76 height 23
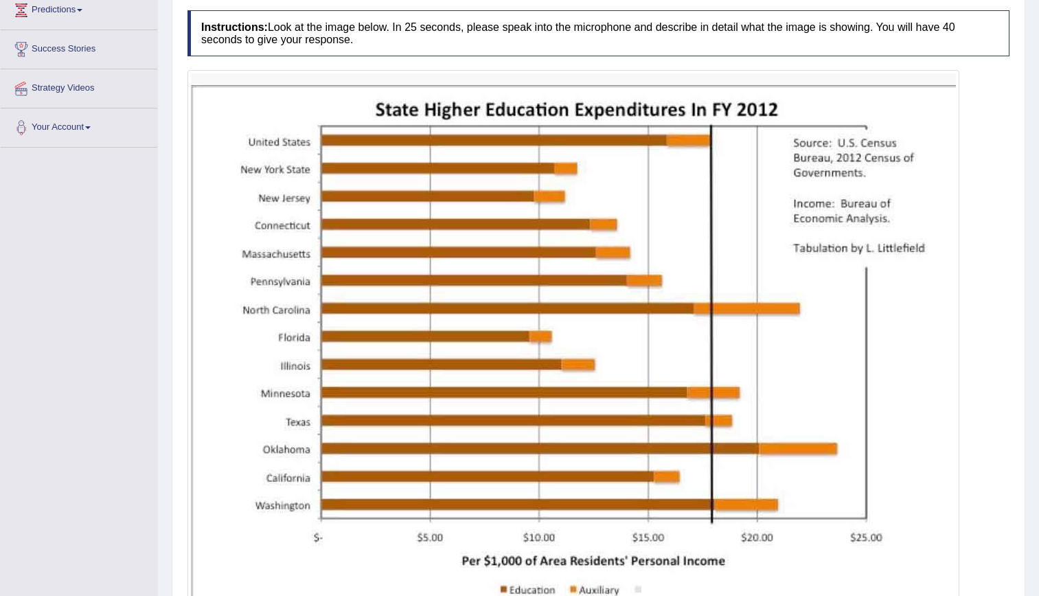
scroll to position [246, 0]
